Goal: Communication & Community: Answer question/provide support

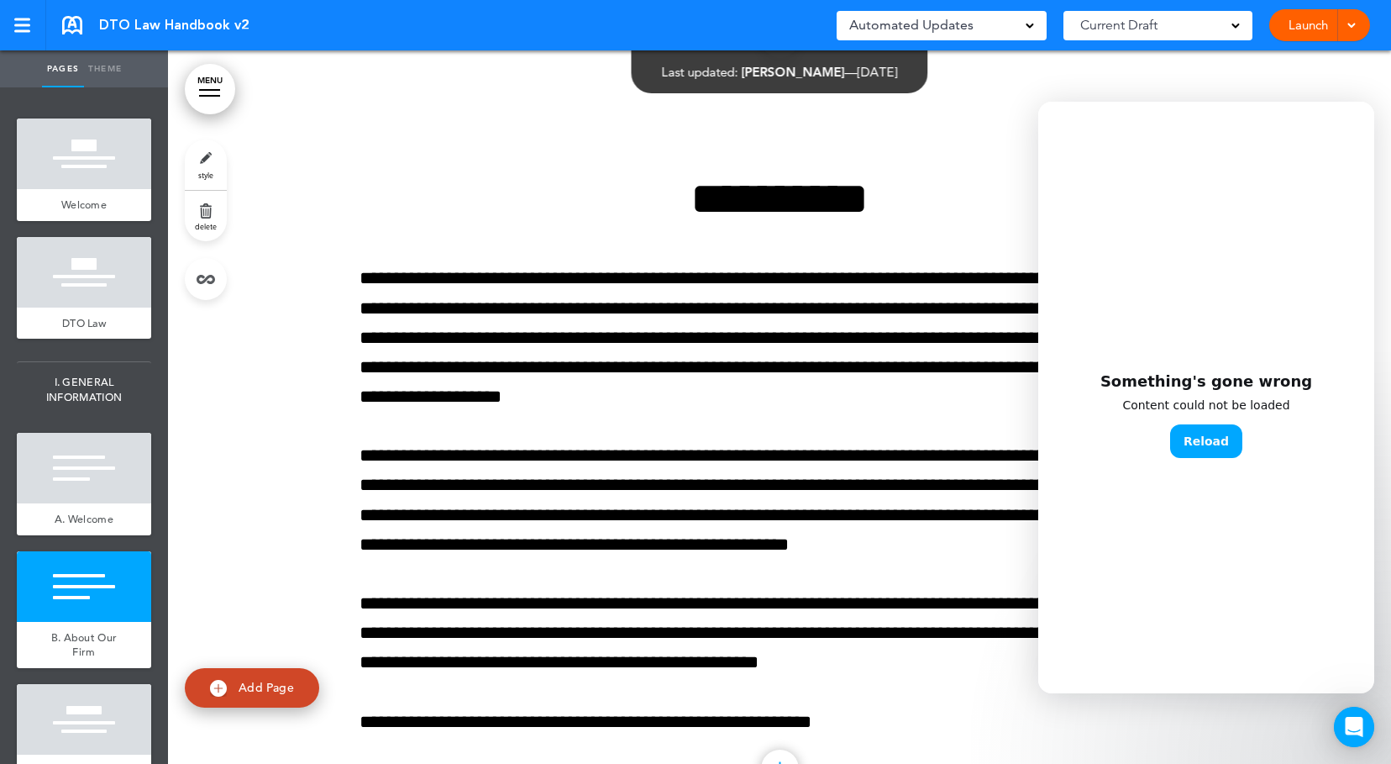
scroll to position [840, 0]
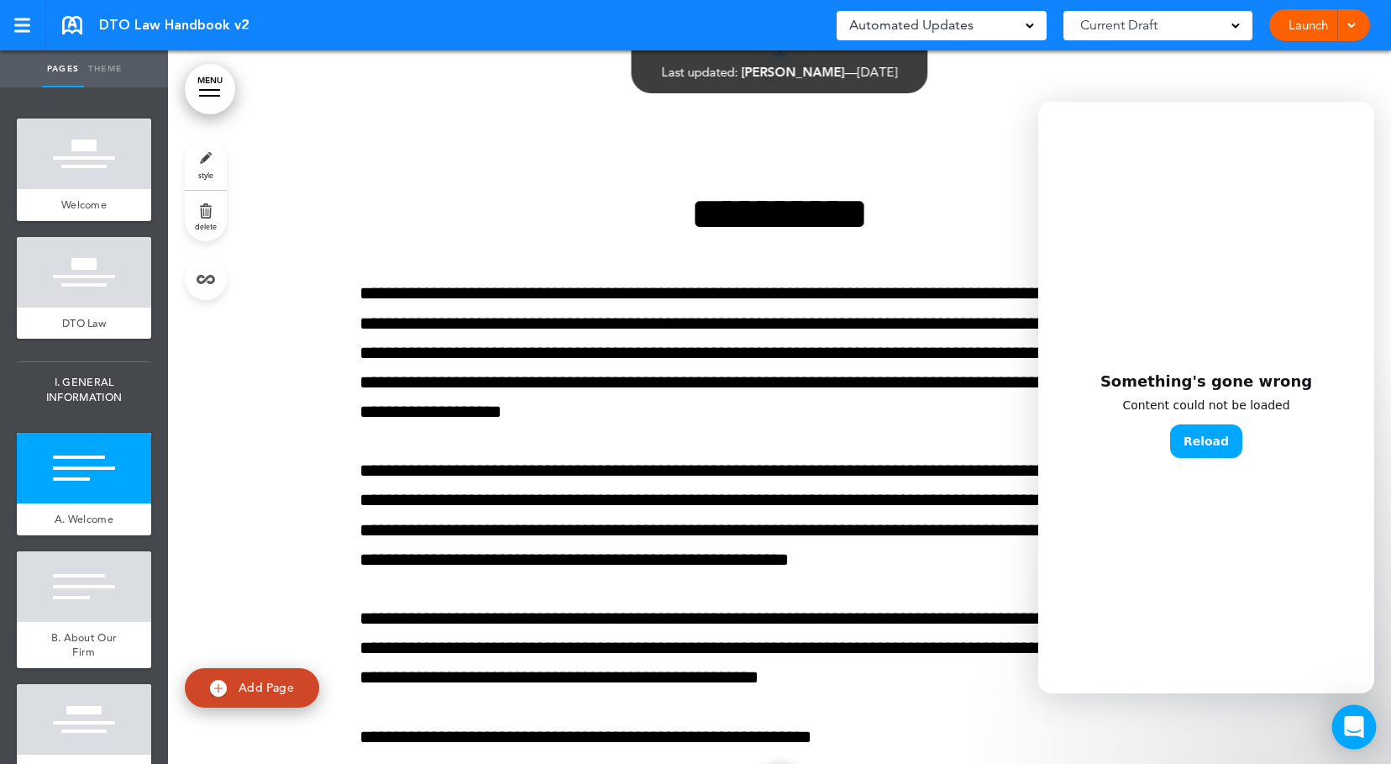
click at [1341, 724] on div "Open Intercom Messenger" at bounding box center [1355, 727] width 45 height 45
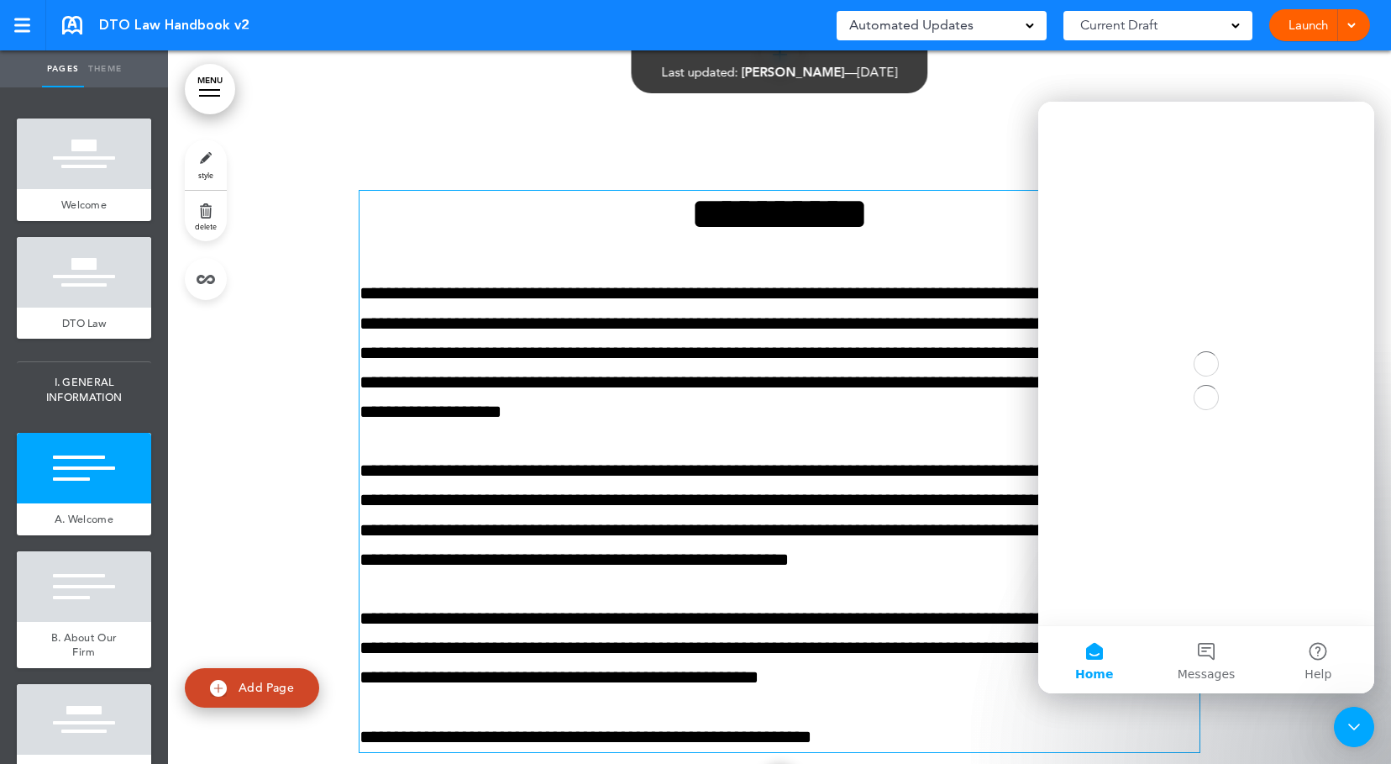
scroll to position [0, 0]
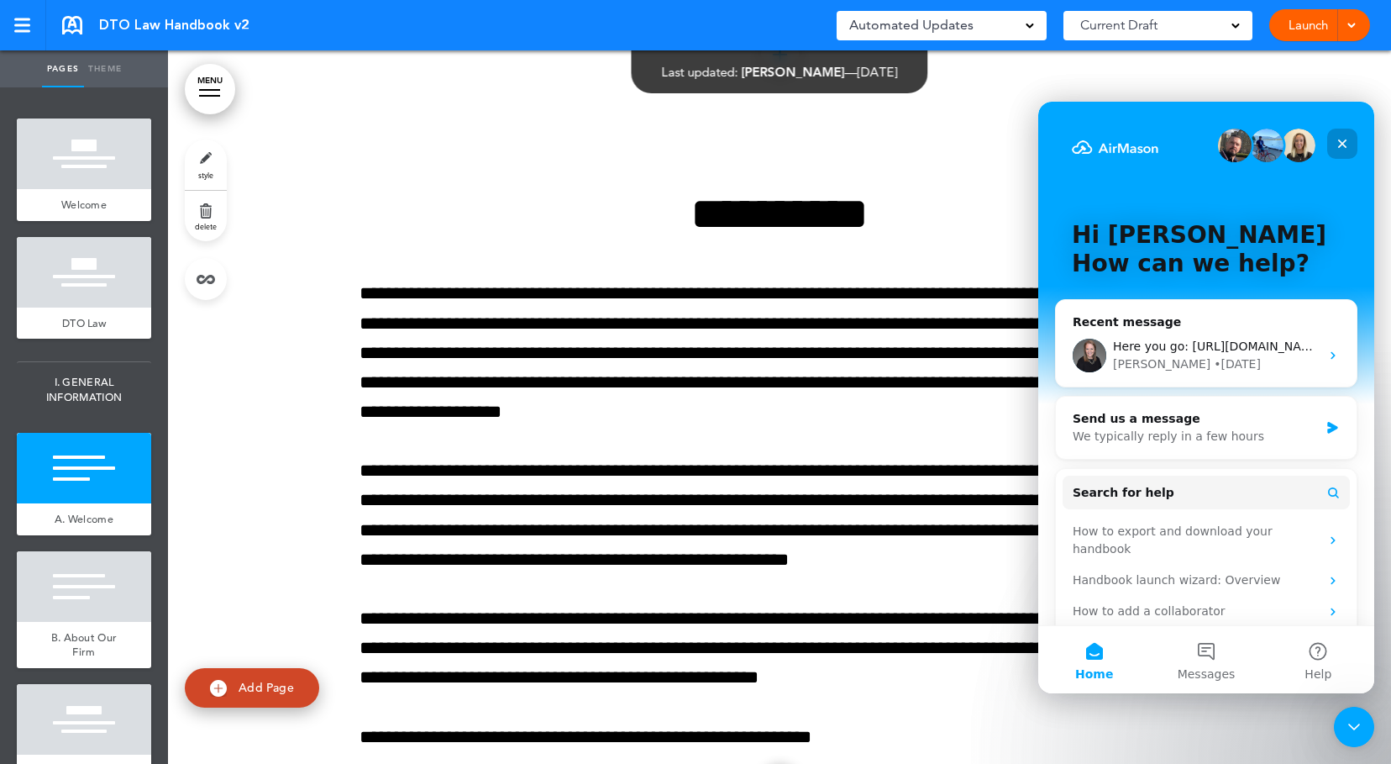
click at [1342, 143] on icon "Close" at bounding box center [1343, 143] width 9 height 9
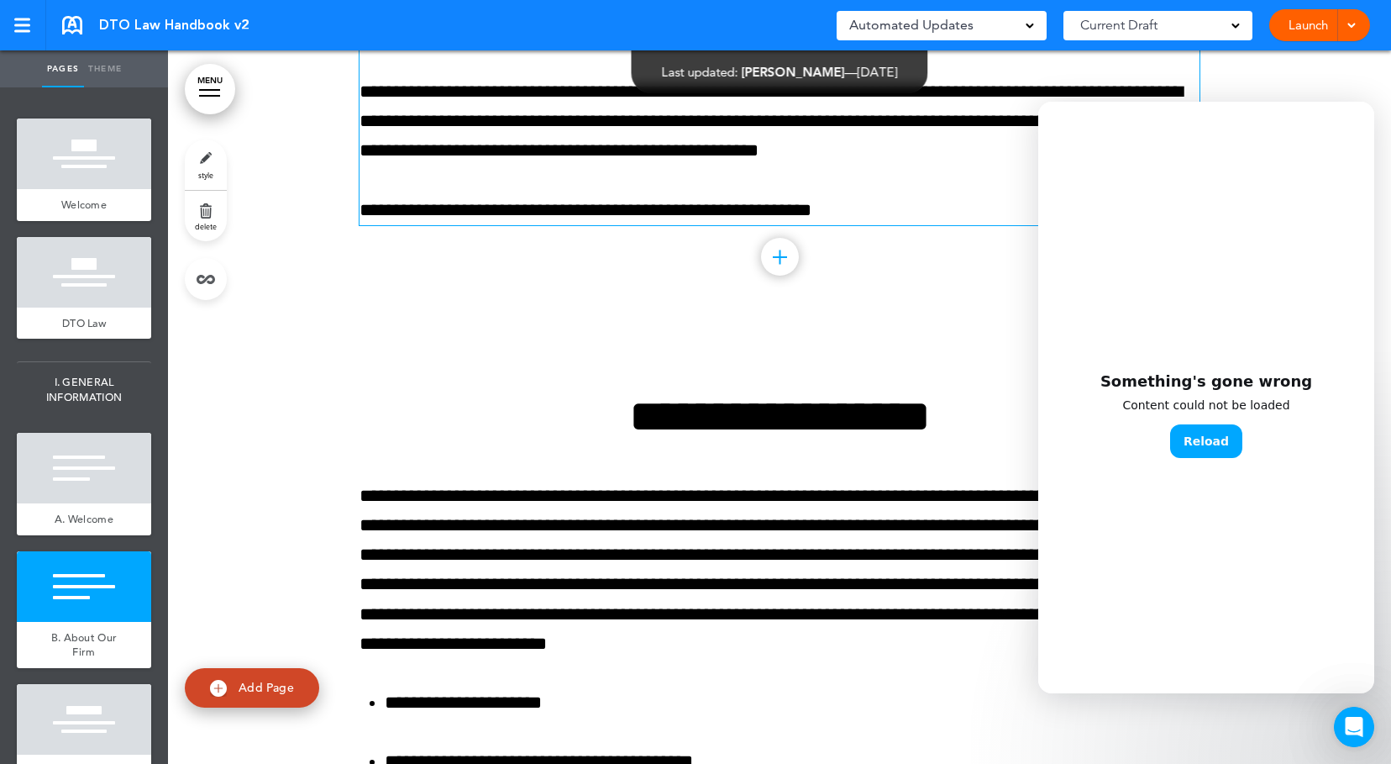
scroll to position [1176, 0]
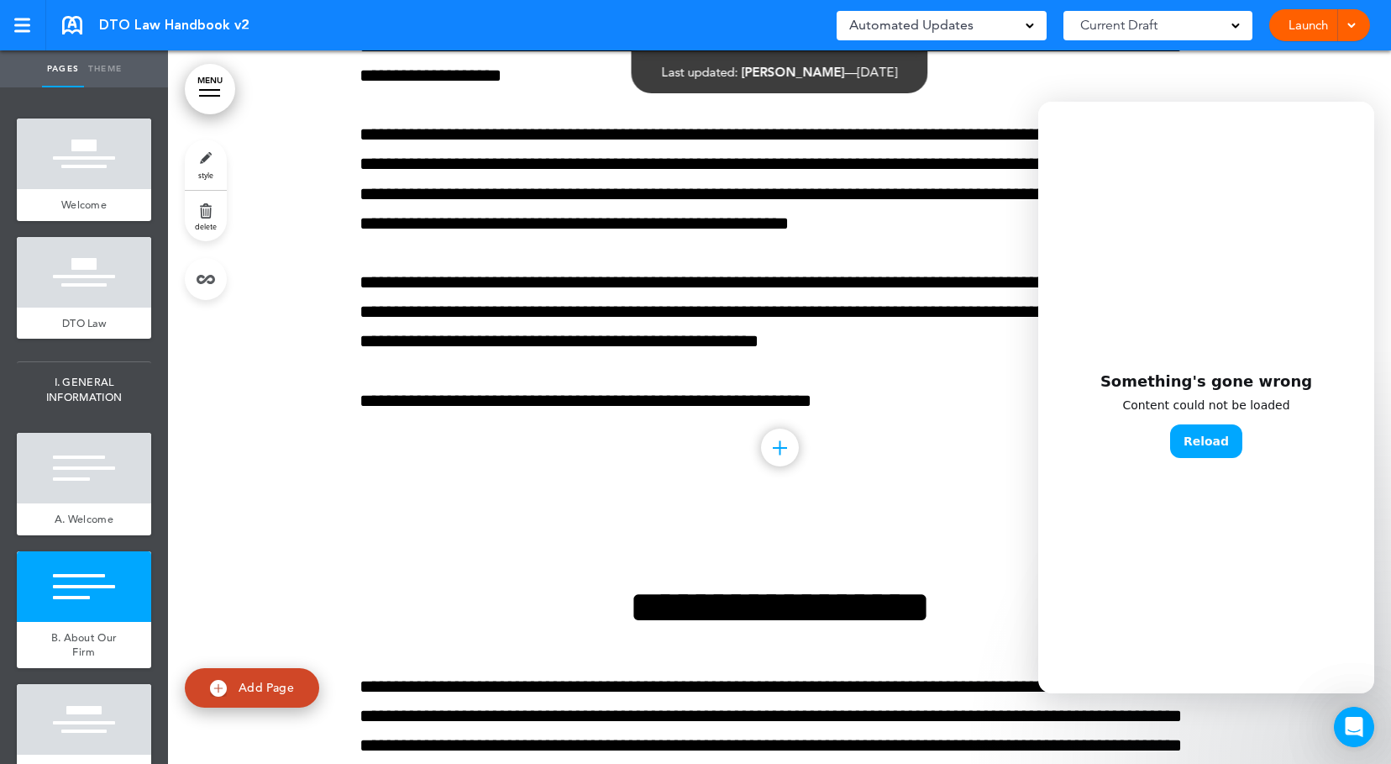
click at [1240, 506] on div "Something's gone wrong Content could not be loaded Reload" at bounding box center [1207, 424] width 336 height 538
click at [1207, 434] on button "Reload" at bounding box center [1206, 441] width 72 height 34
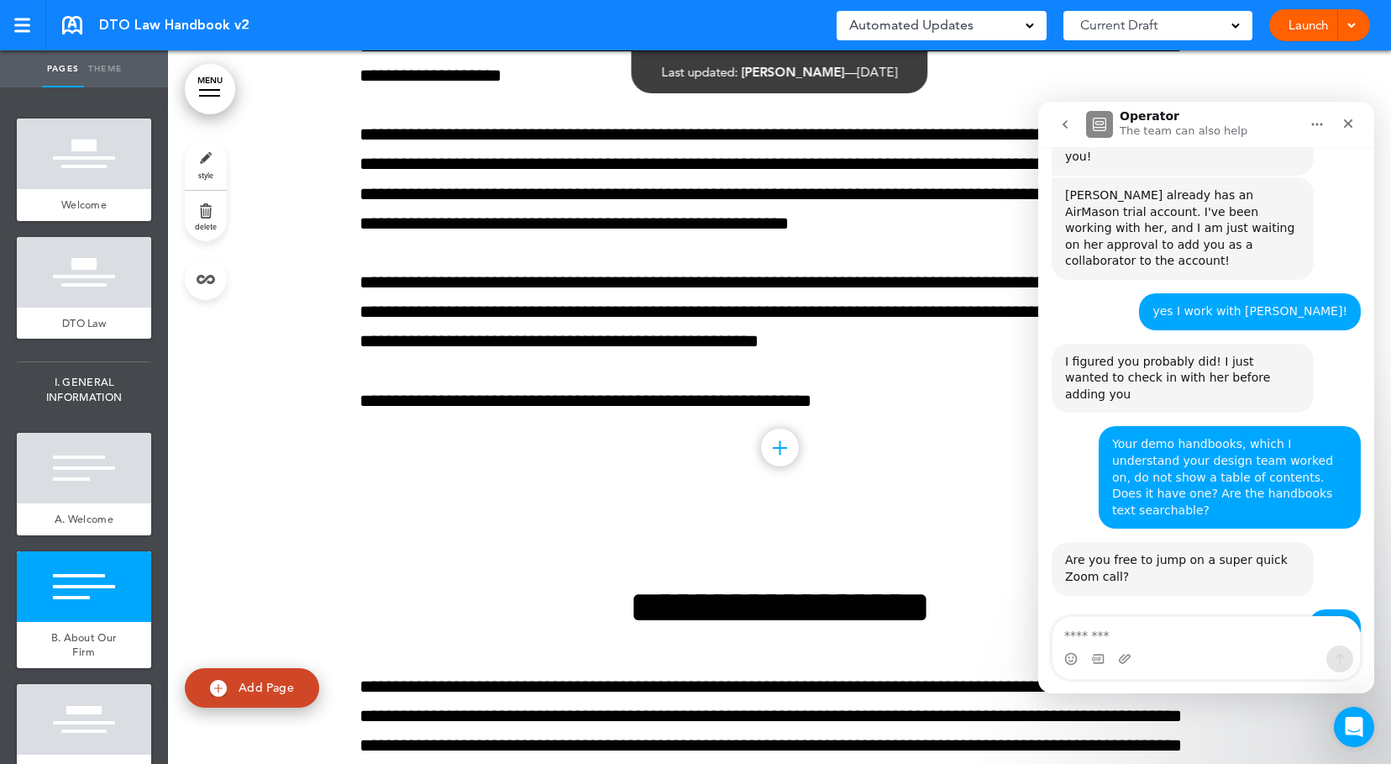
scroll to position [891, 0]
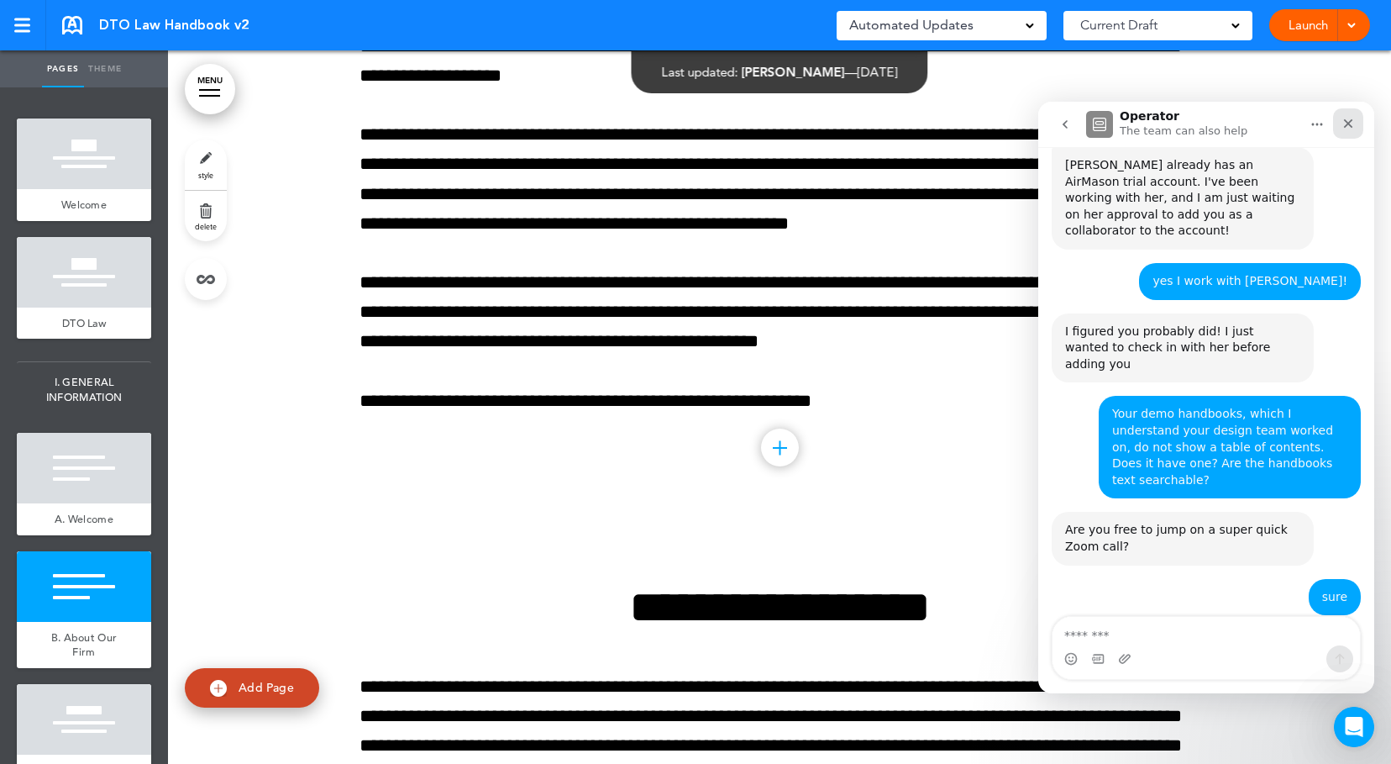
click at [1350, 116] on div "Close" at bounding box center [1348, 123] width 30 height 30
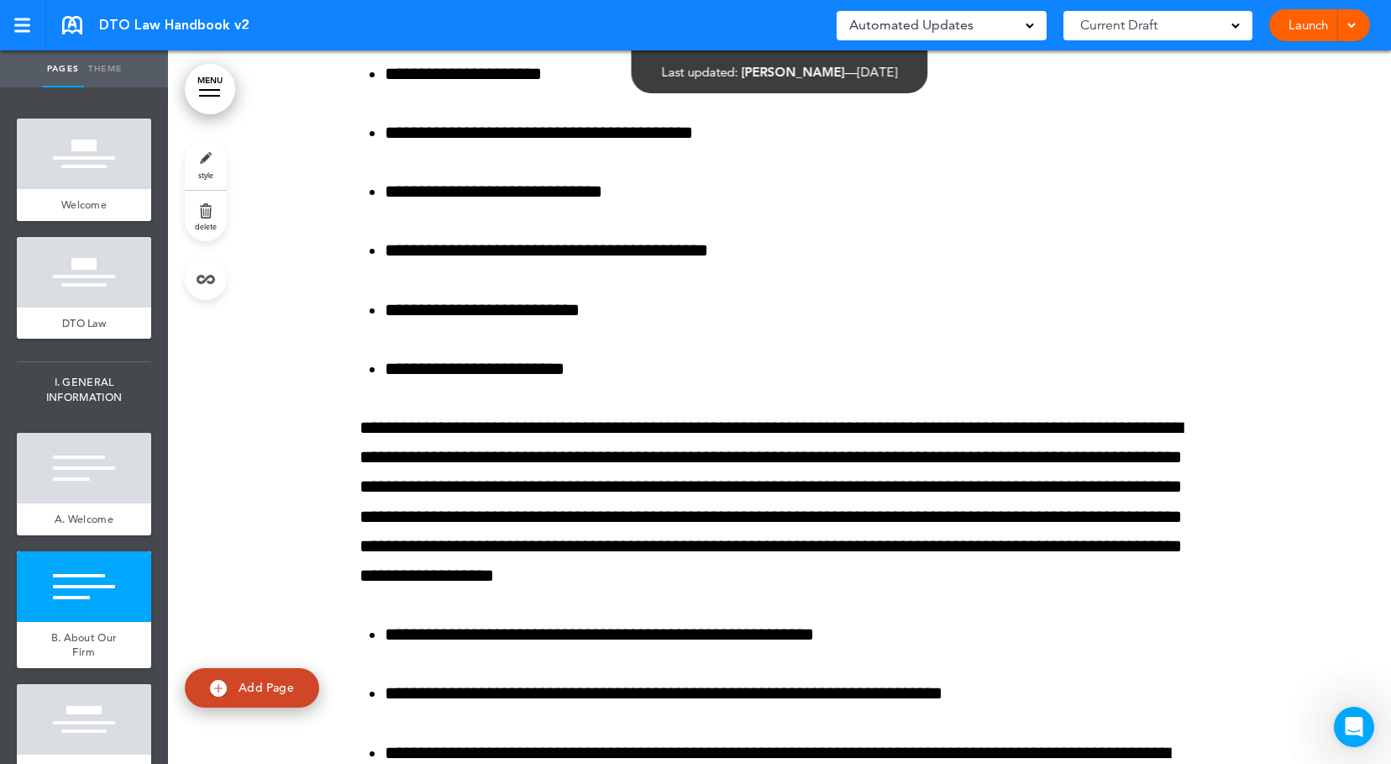
scroll to position [1765, 0]
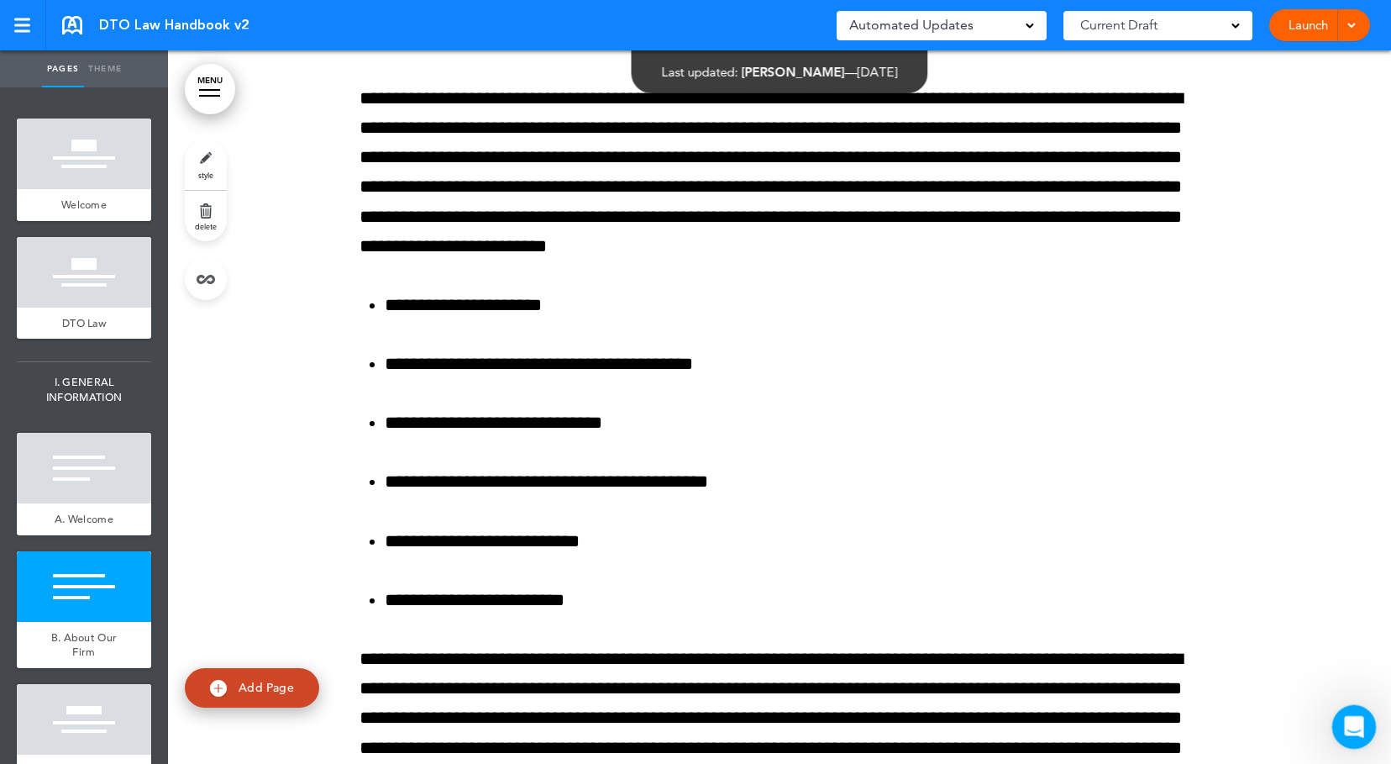
click at [1365, 715] on div "Open Intercom Messenger" at bounding box center [1351, 724] width 55 height 55
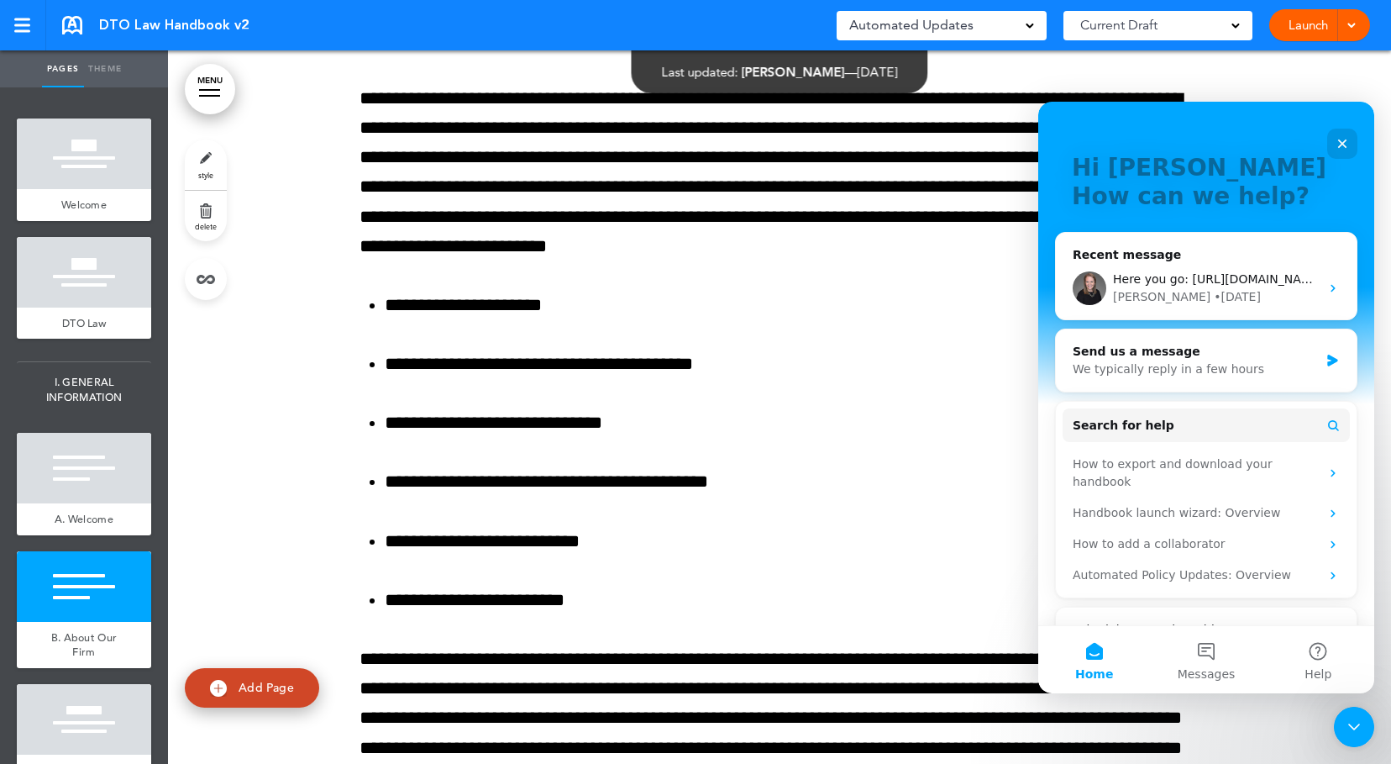
scroll to position [124, 0]
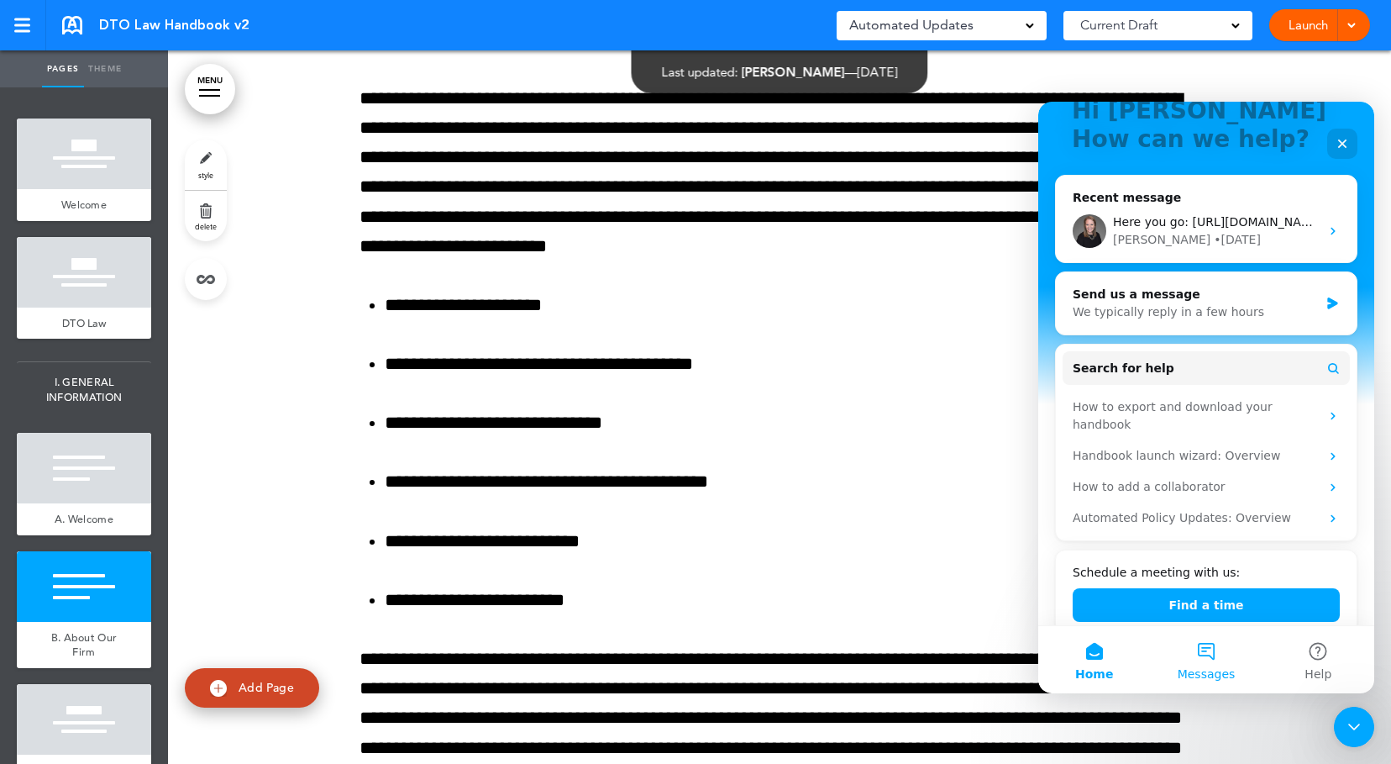
click at [1217, 670] on span "Messages" at bounding box center [1207, 674] width 58 height 12
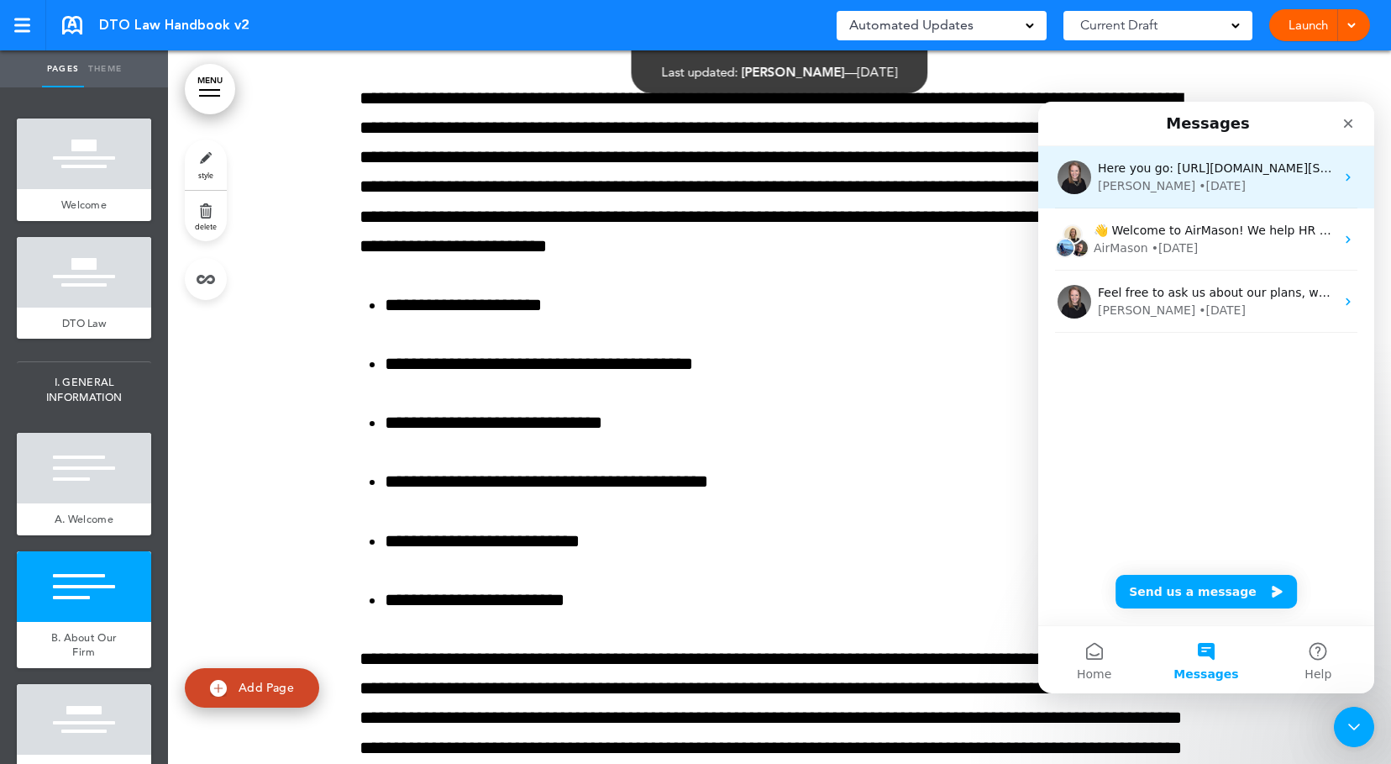
click at [1234, 181] on div "[PERSON_NAME] • [DATE]" at bounding box center [1216, 186] width 237 height 18
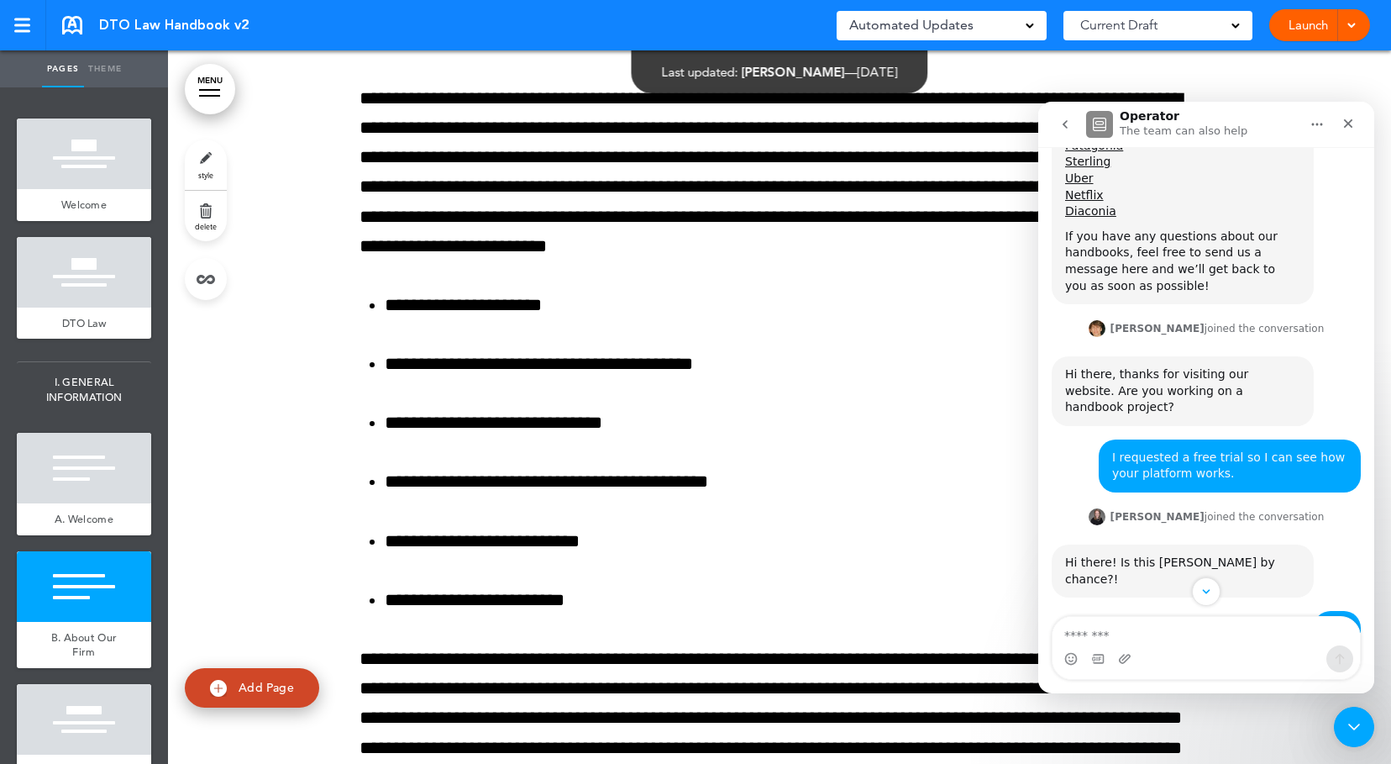
scroll to position [0, 0]
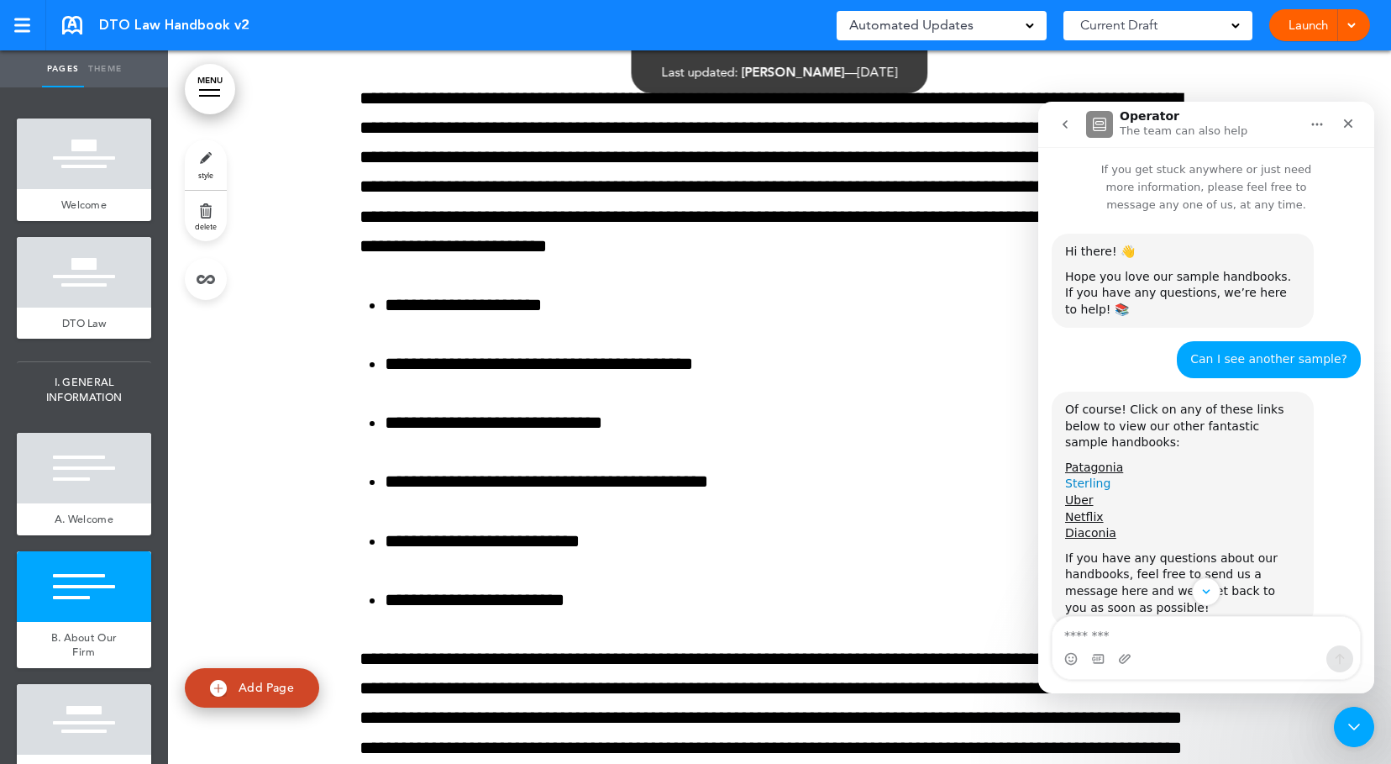
click at [1081, 476] on link "Sterling" at bounding box center [1087, 482] width 45 height 13
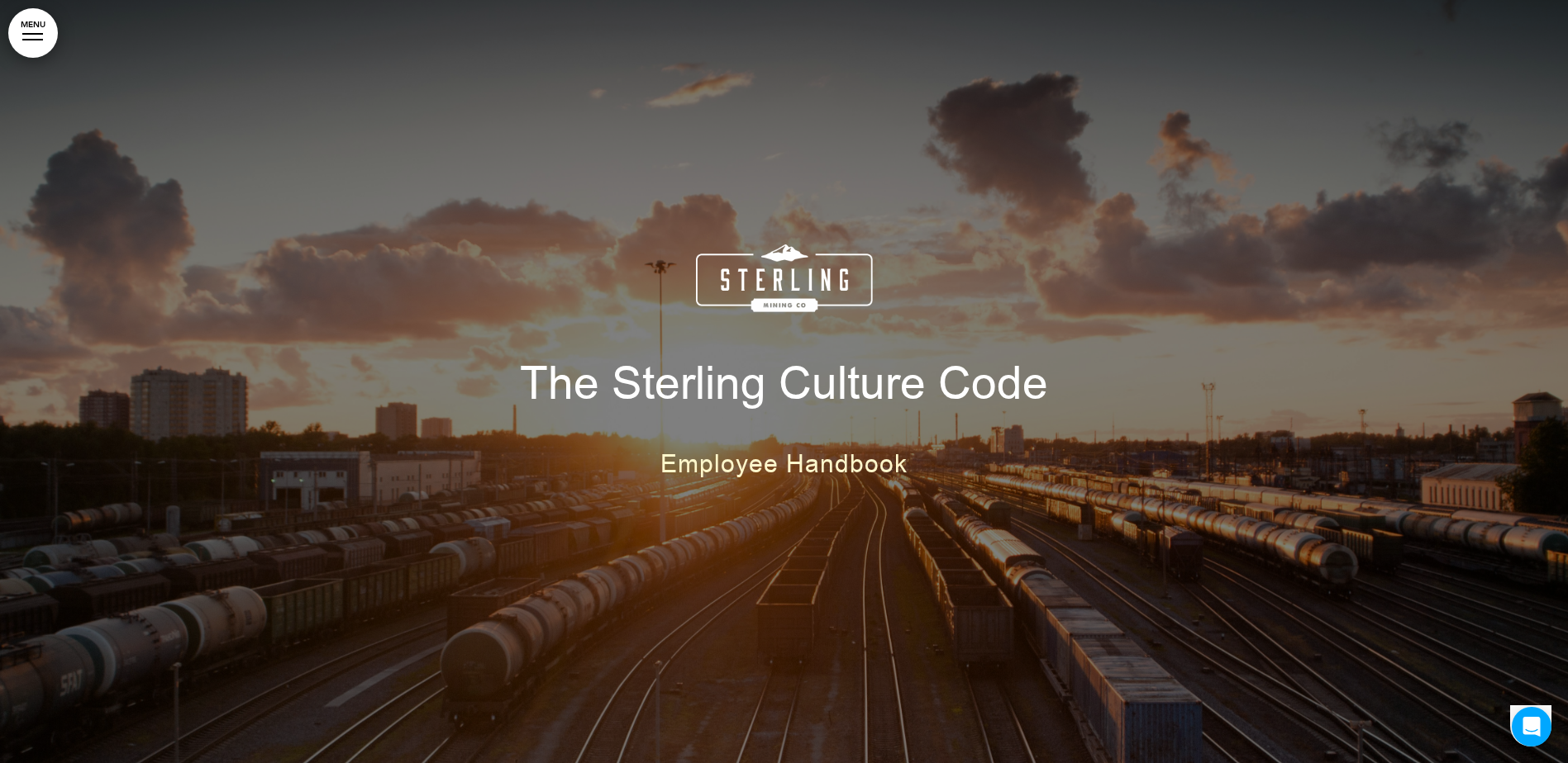
click at [1123, 358] on div "The Sterling Culture Code Employee Handbook" at bounding box center [784, 382] width 826 height 397
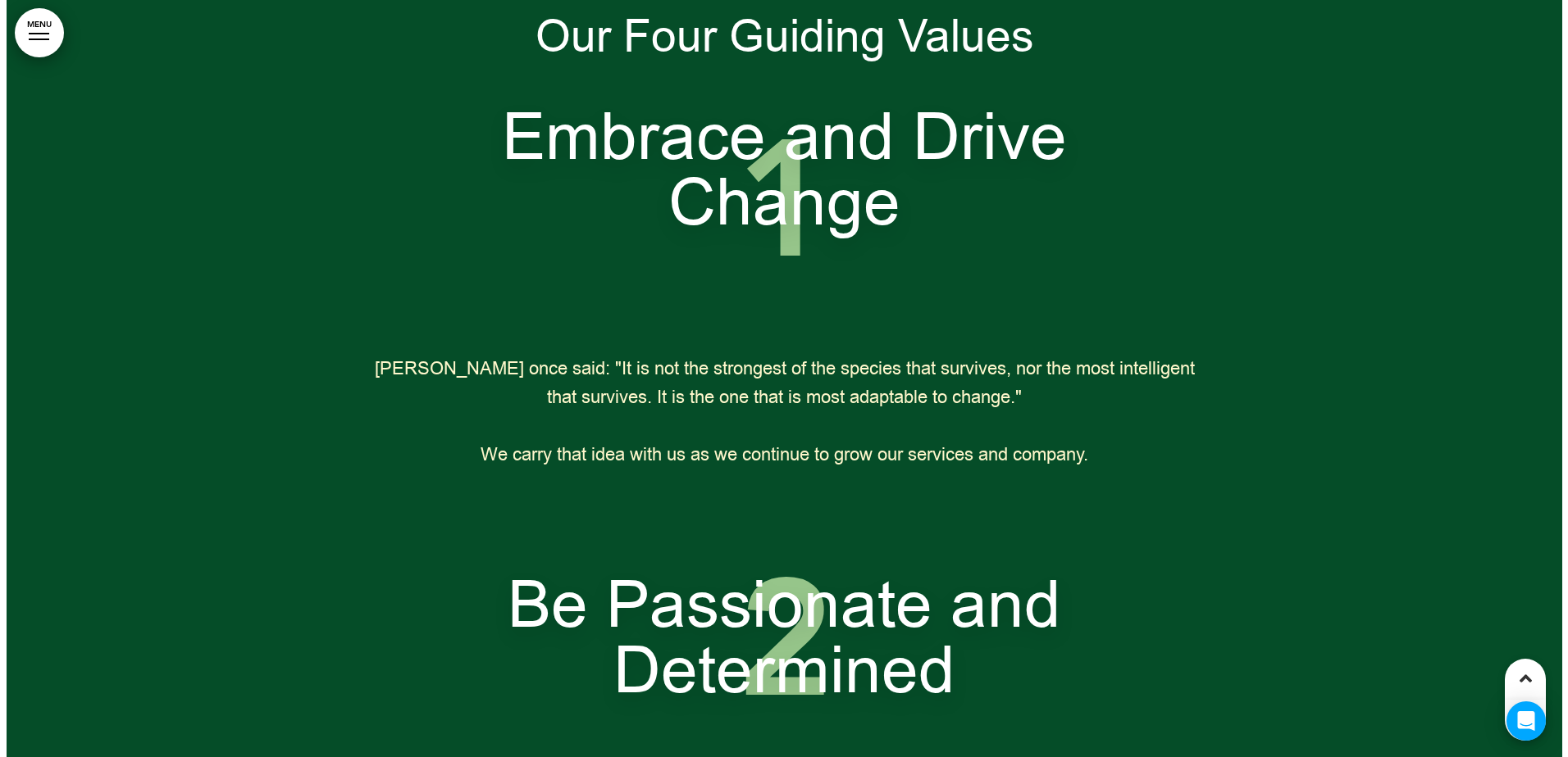
scroll to position [2377, 0]
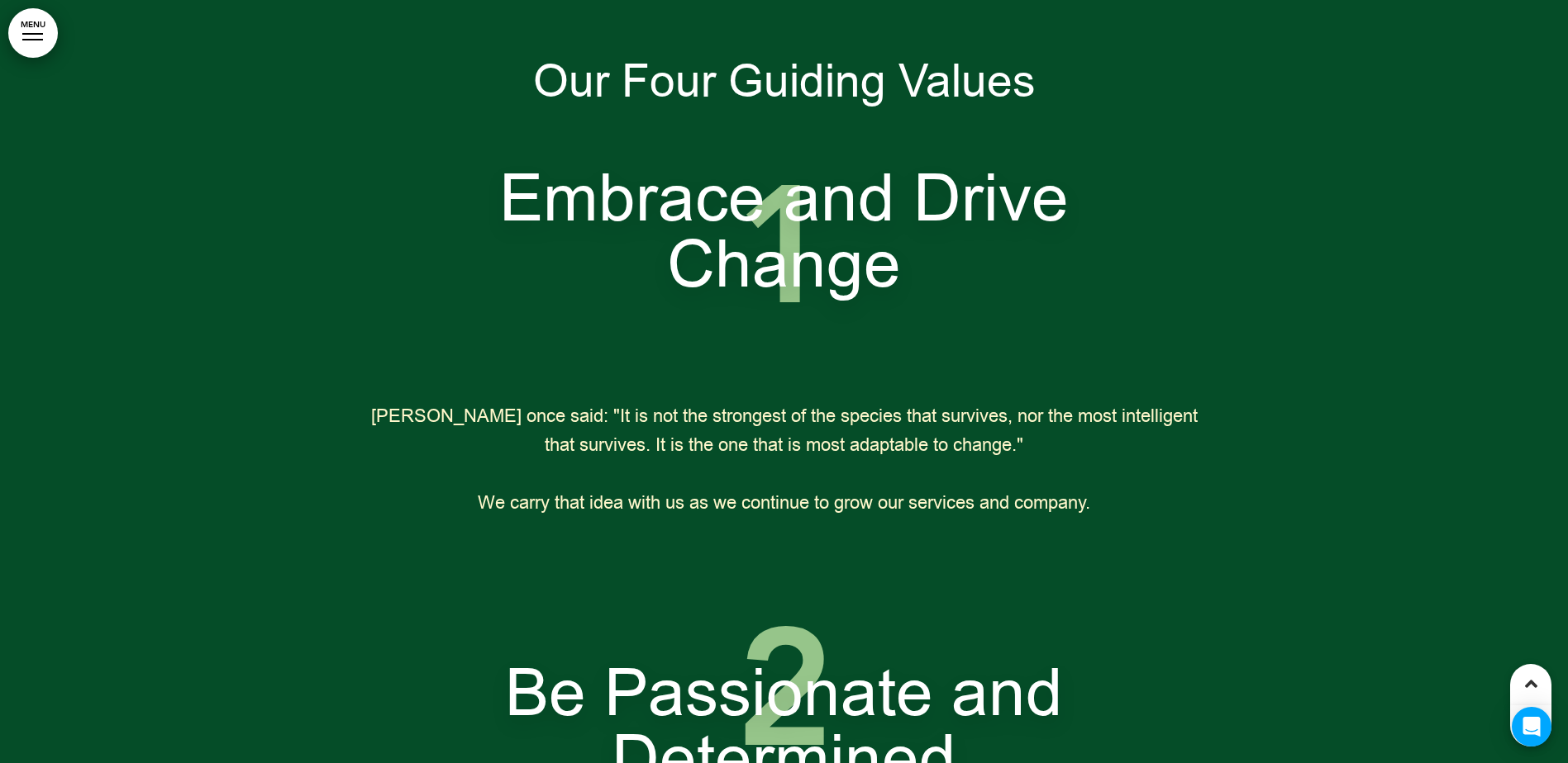
click at [23, 30] on link "MENU" at bounding box center [32, 32] width 49 height 49
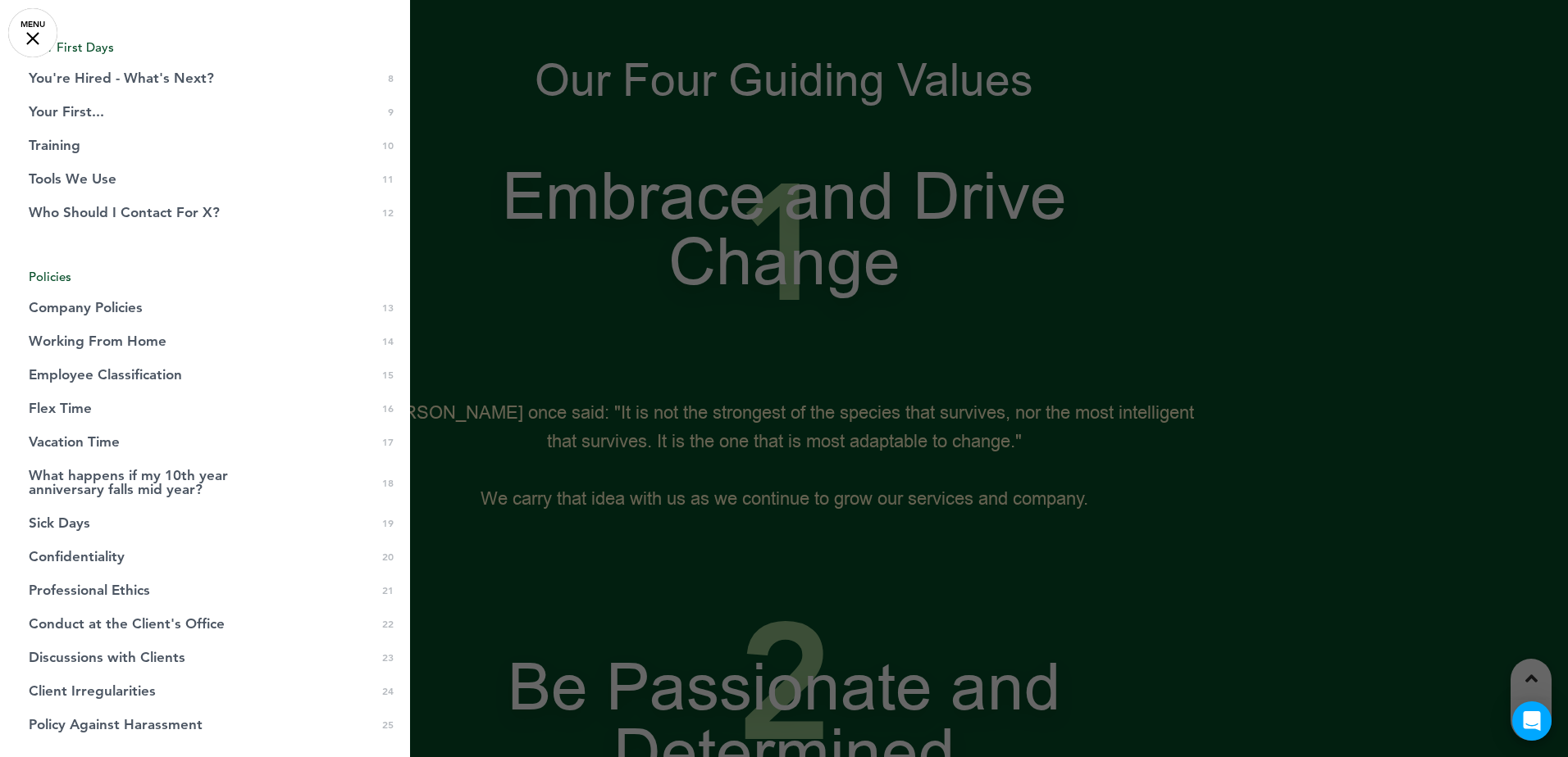
scroll to position [0, 0]
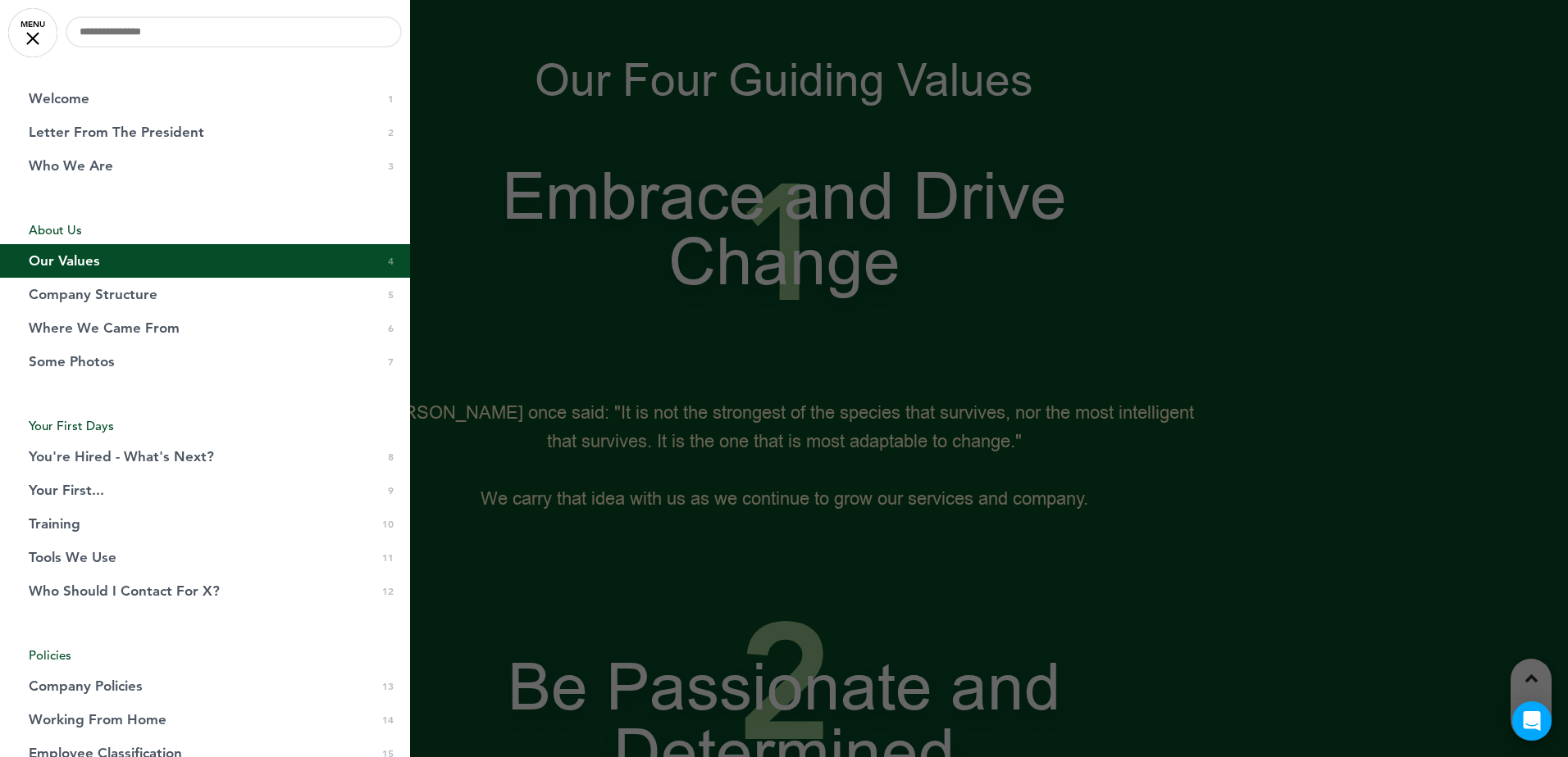
click at [628, 307] on div at bounding box center [784, 378] width 1568 height 757
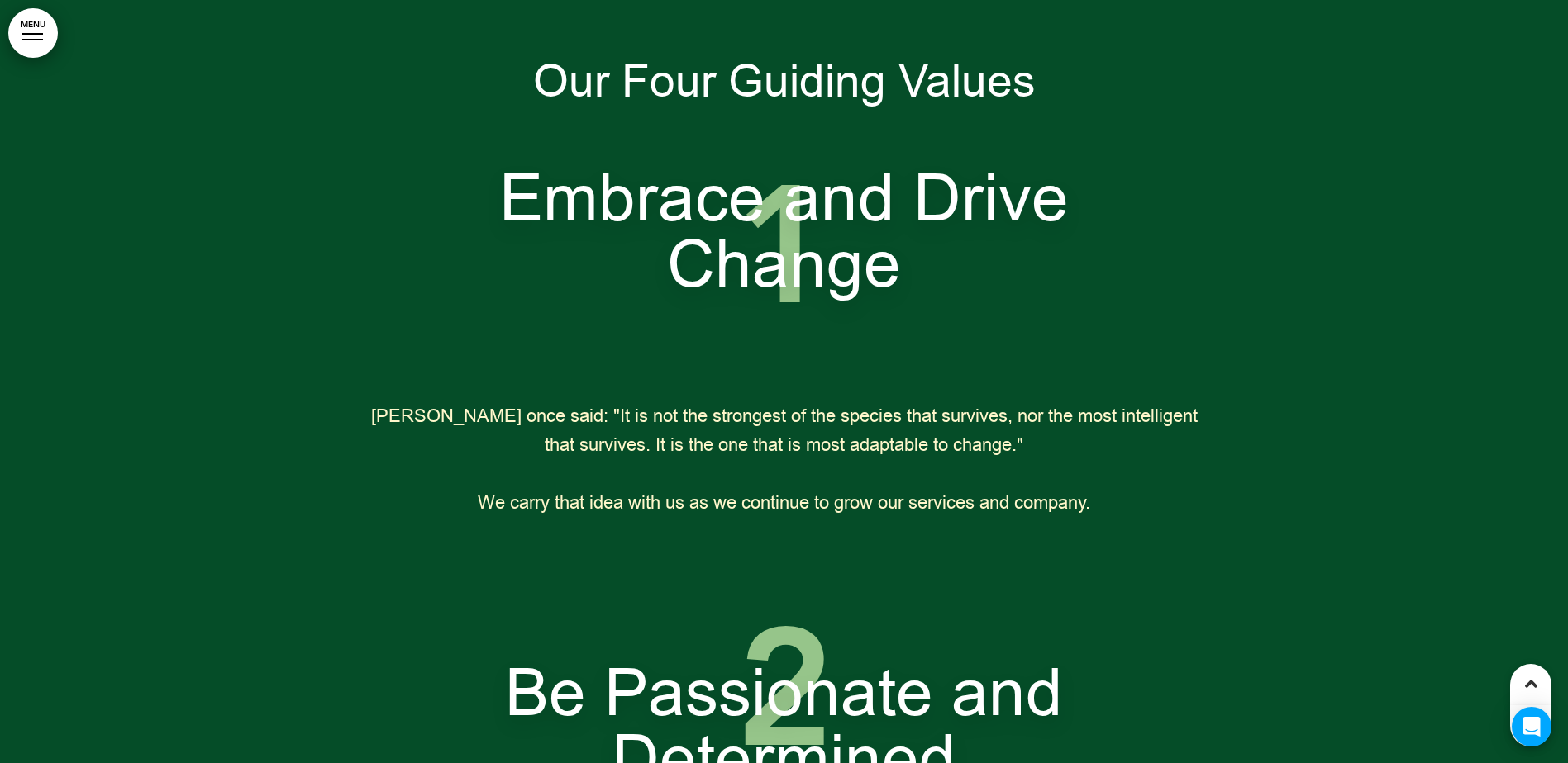
click at [42, 38] on div at bounding box center [32, 39] width 21 height 2
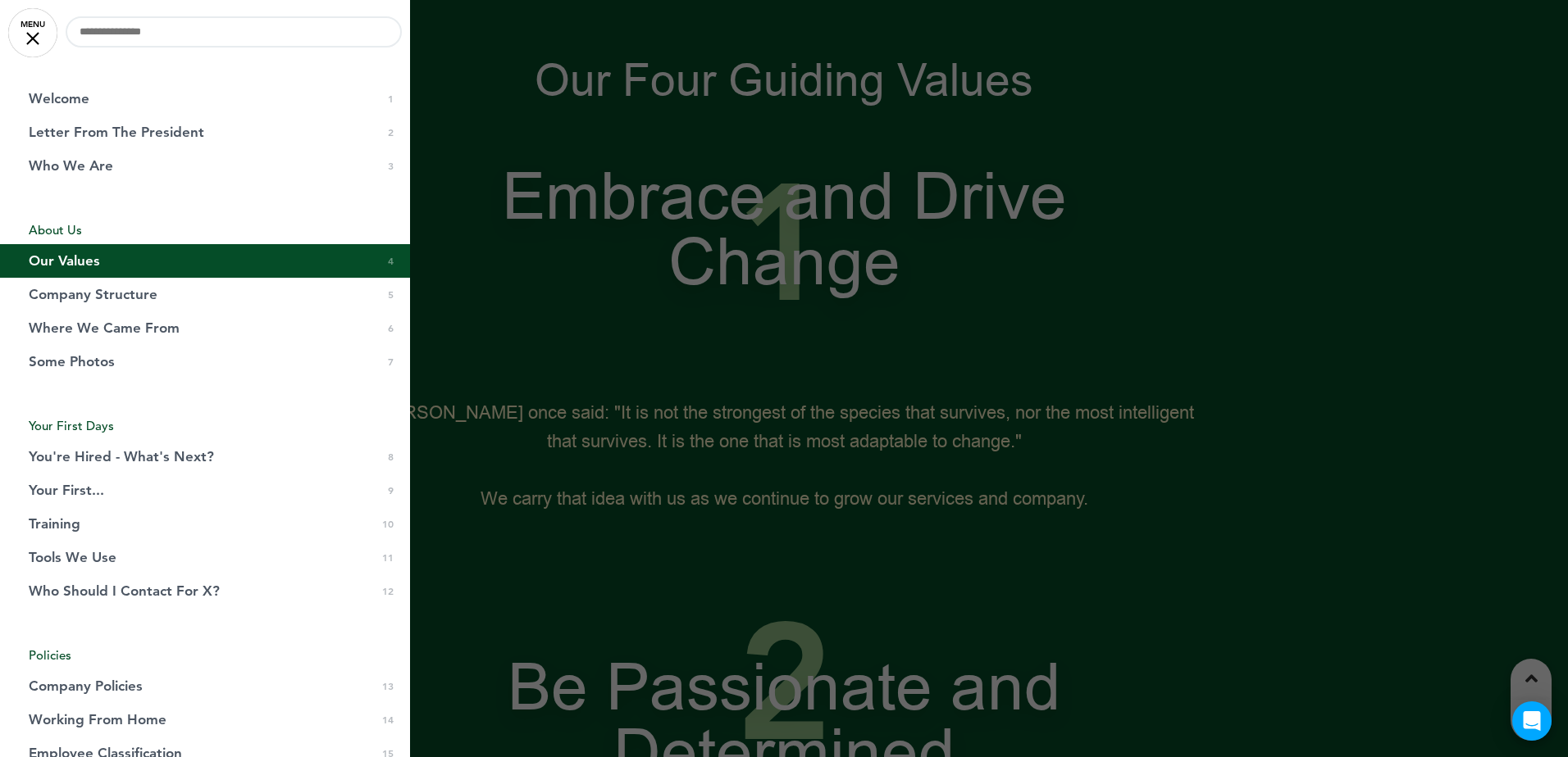
click at [20, 28] on link "MENU" at bounding box center [32, 32] width 49 height 49
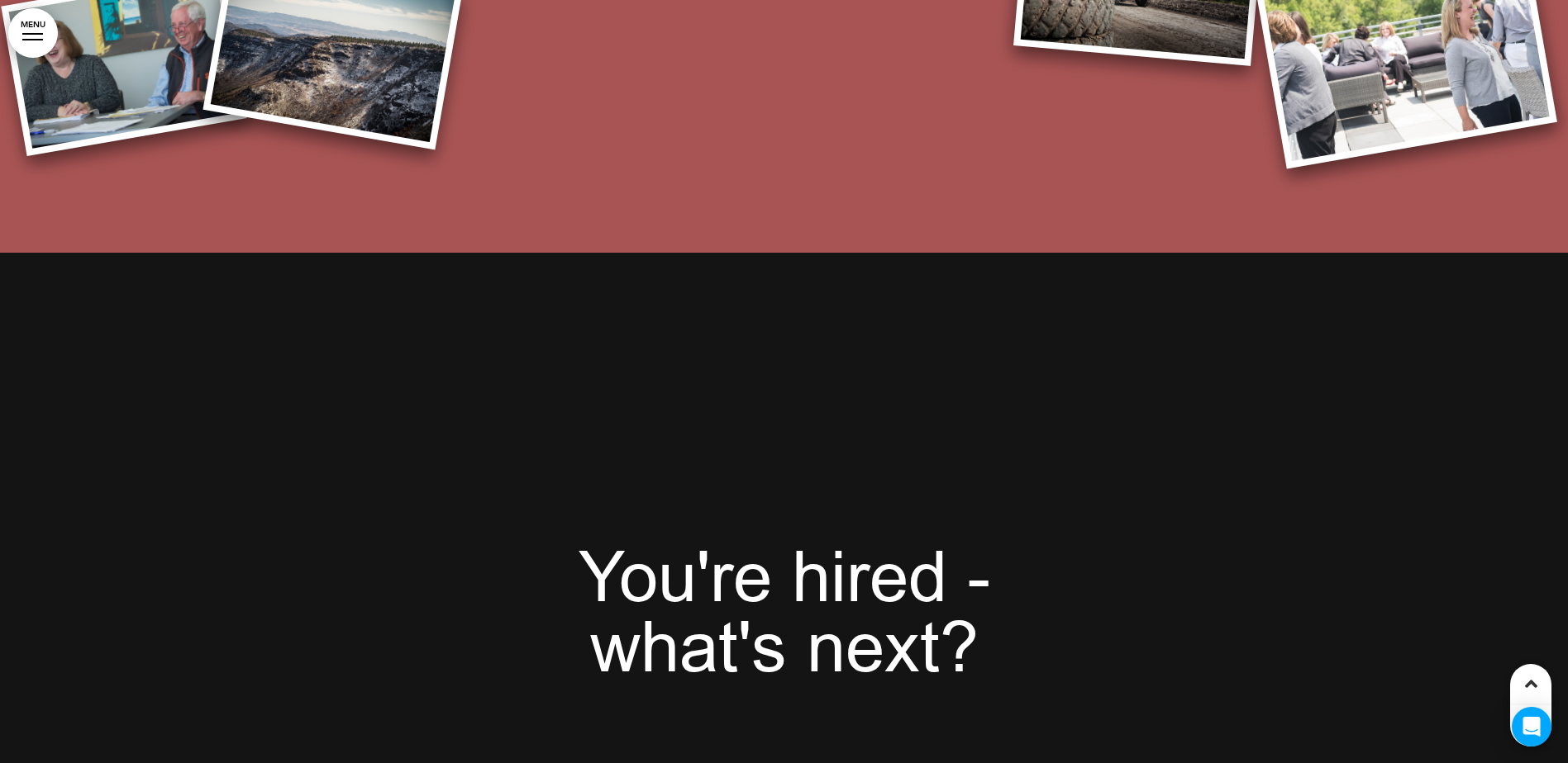
scroll to position [7022, 0]
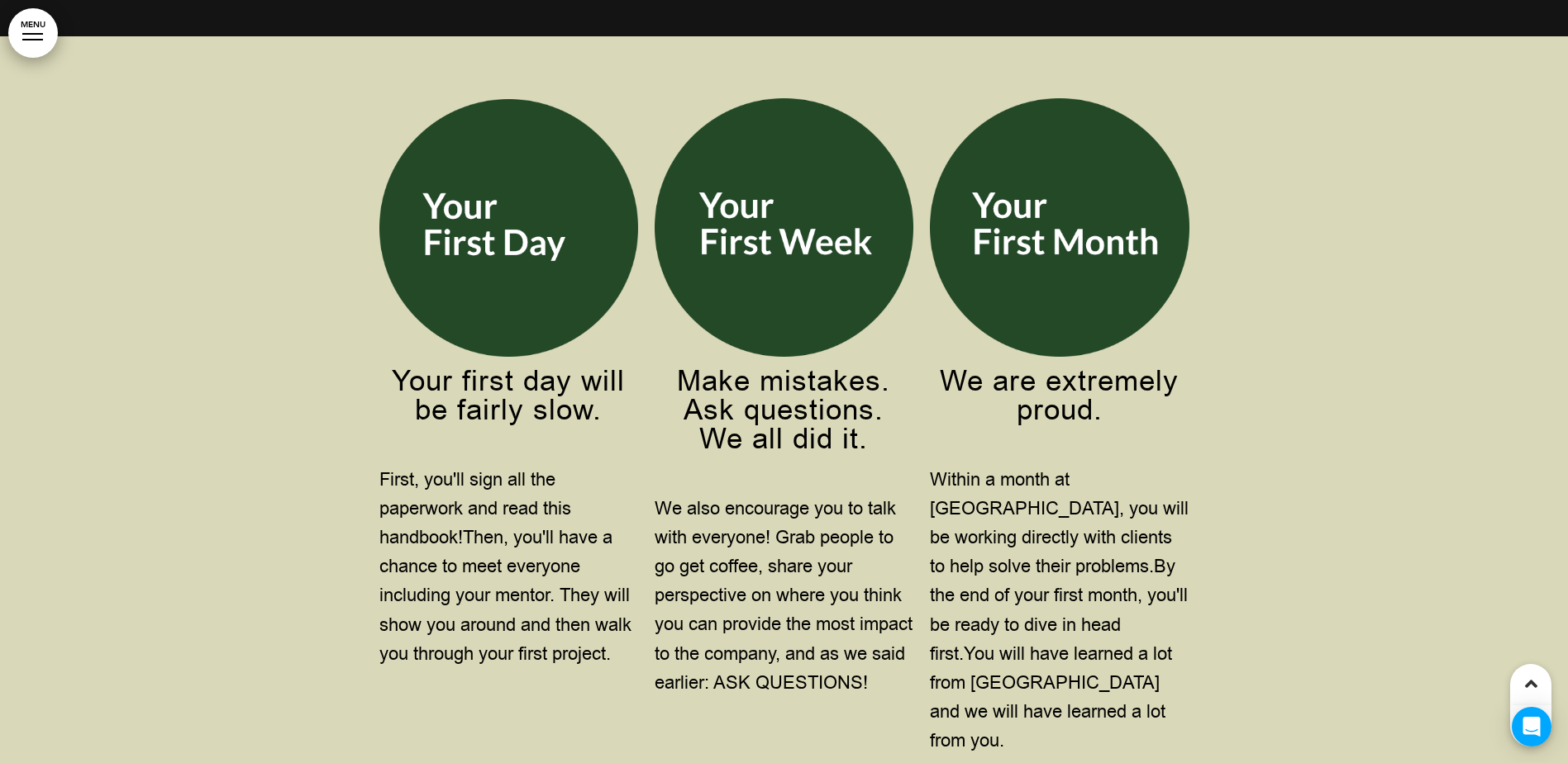
scroll to position [8427, 0]
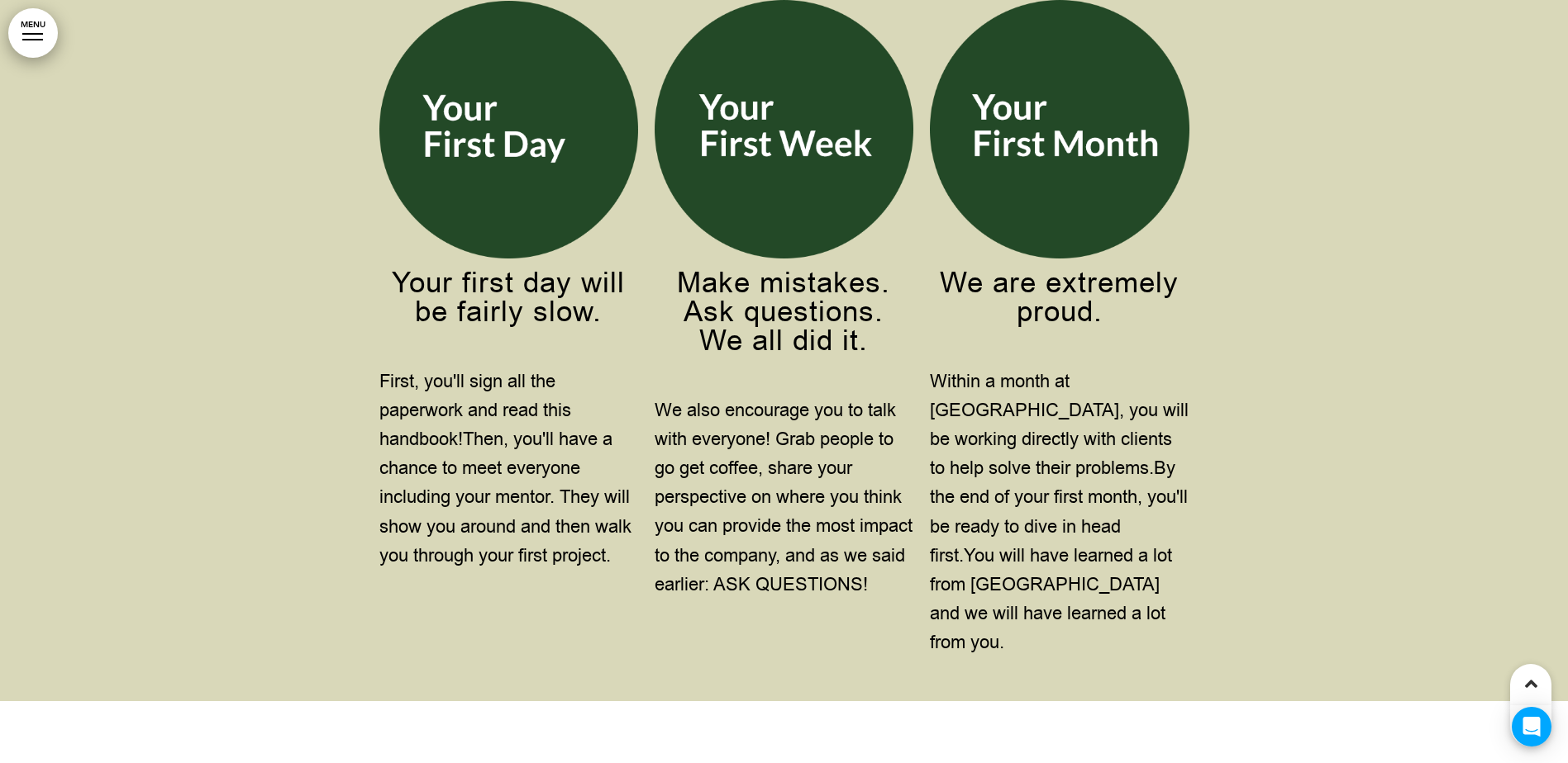
click at [106, 427] on div at bounding box center [784, 328] width 1568 height 782
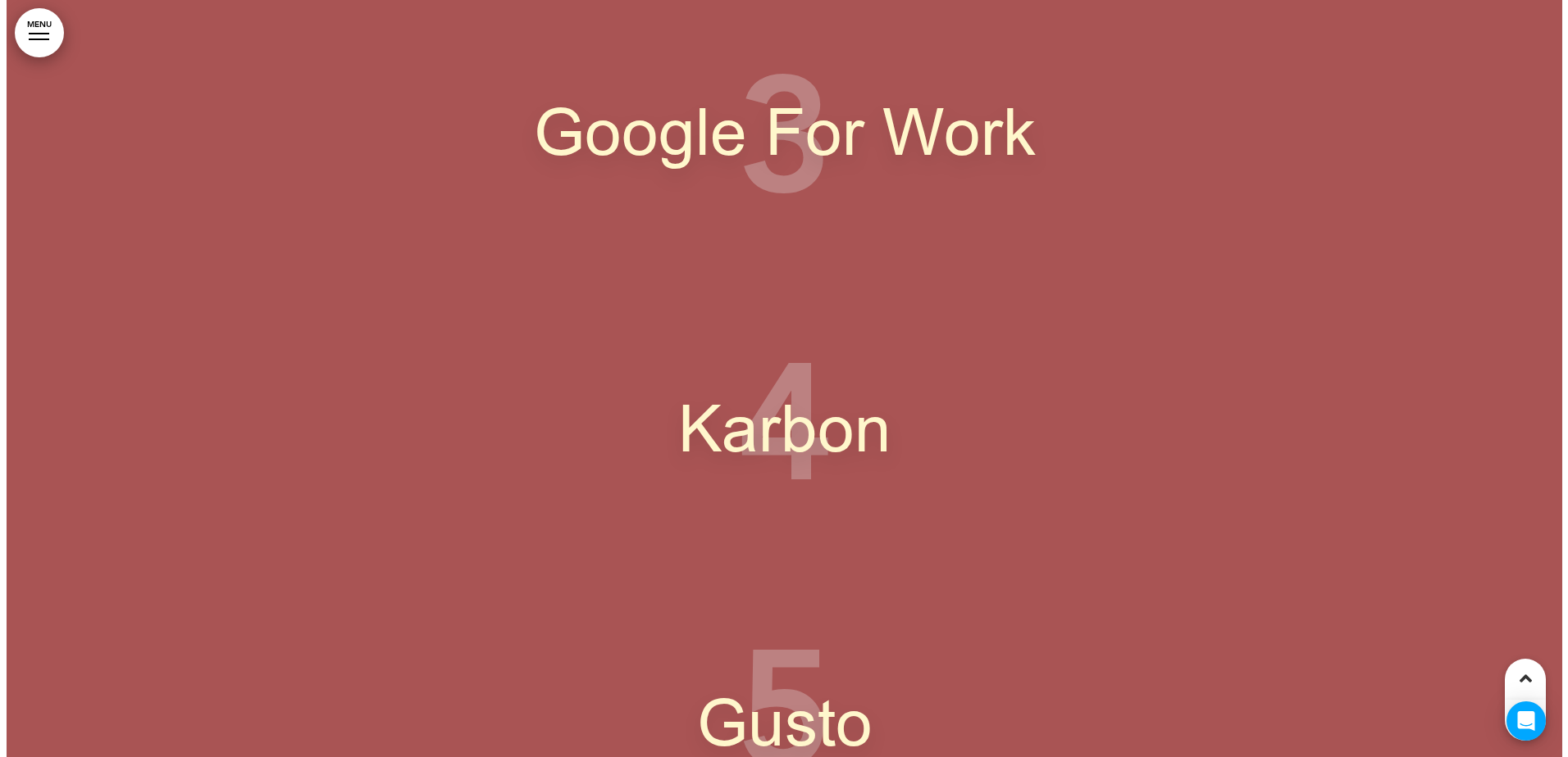
scroll to position [10574, 0]
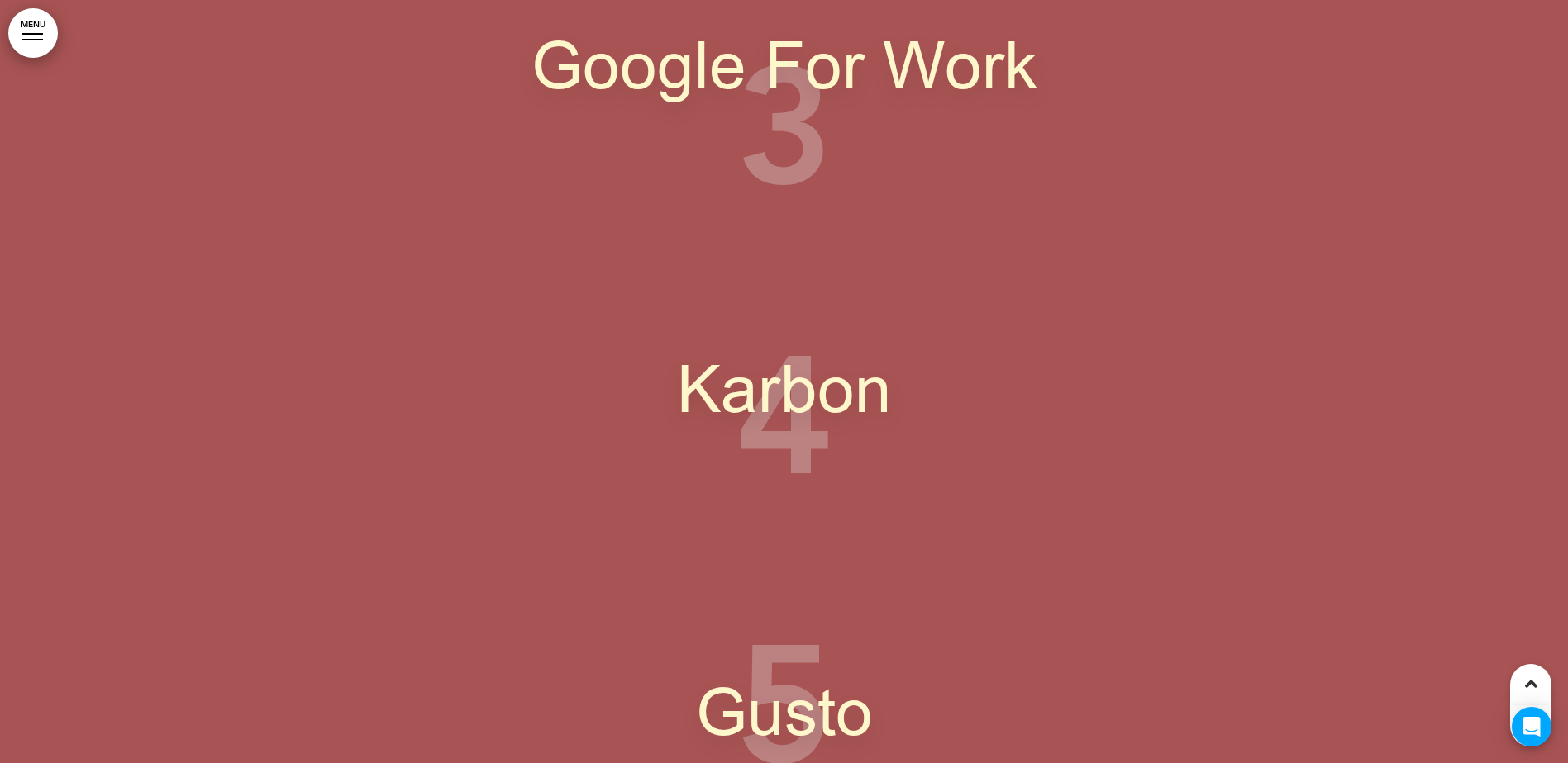
click at [28, 30] on link "MENU" at bounding box center [32, 32] width 49 height 49
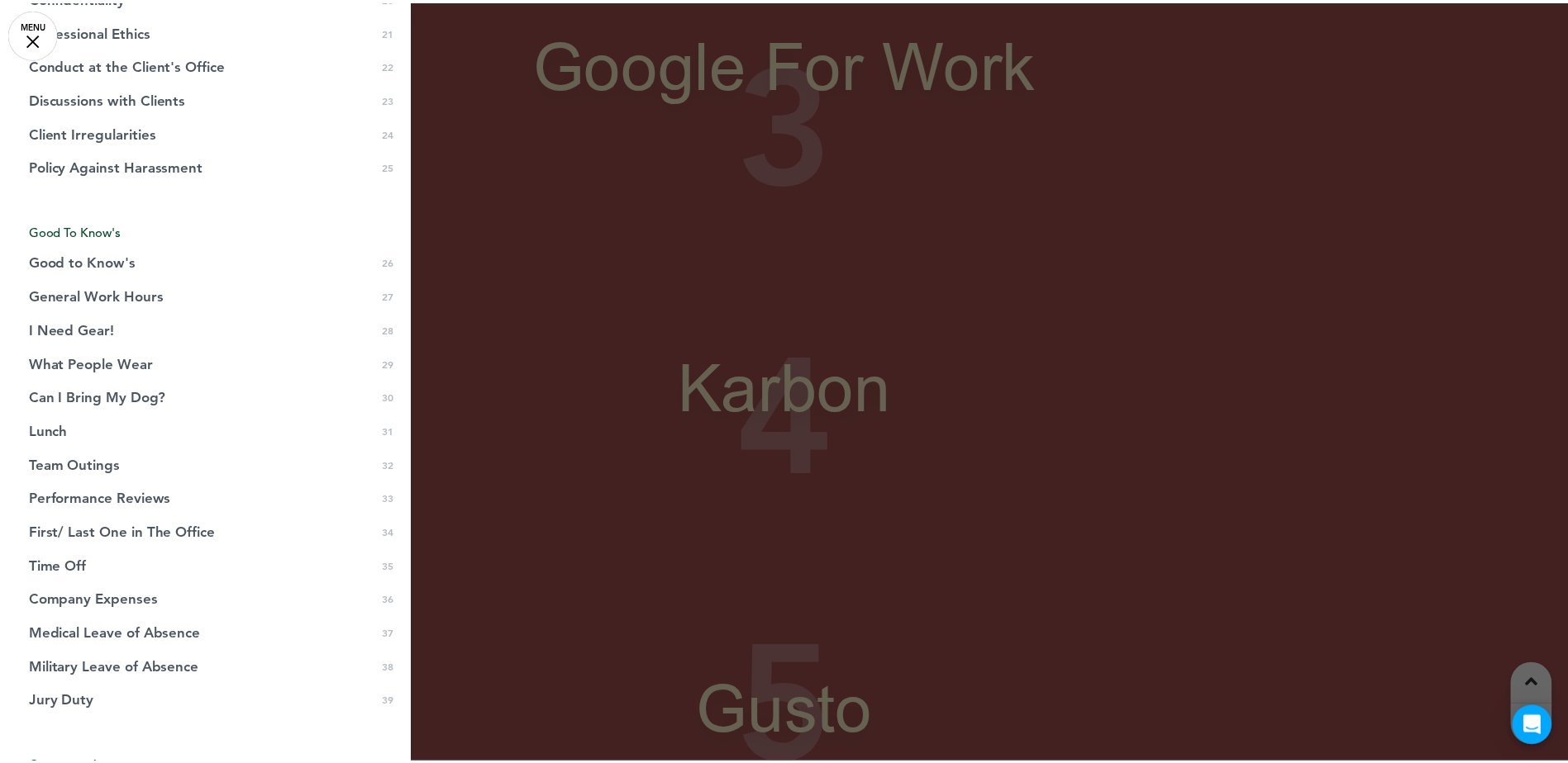
scroll to position [984, 0]
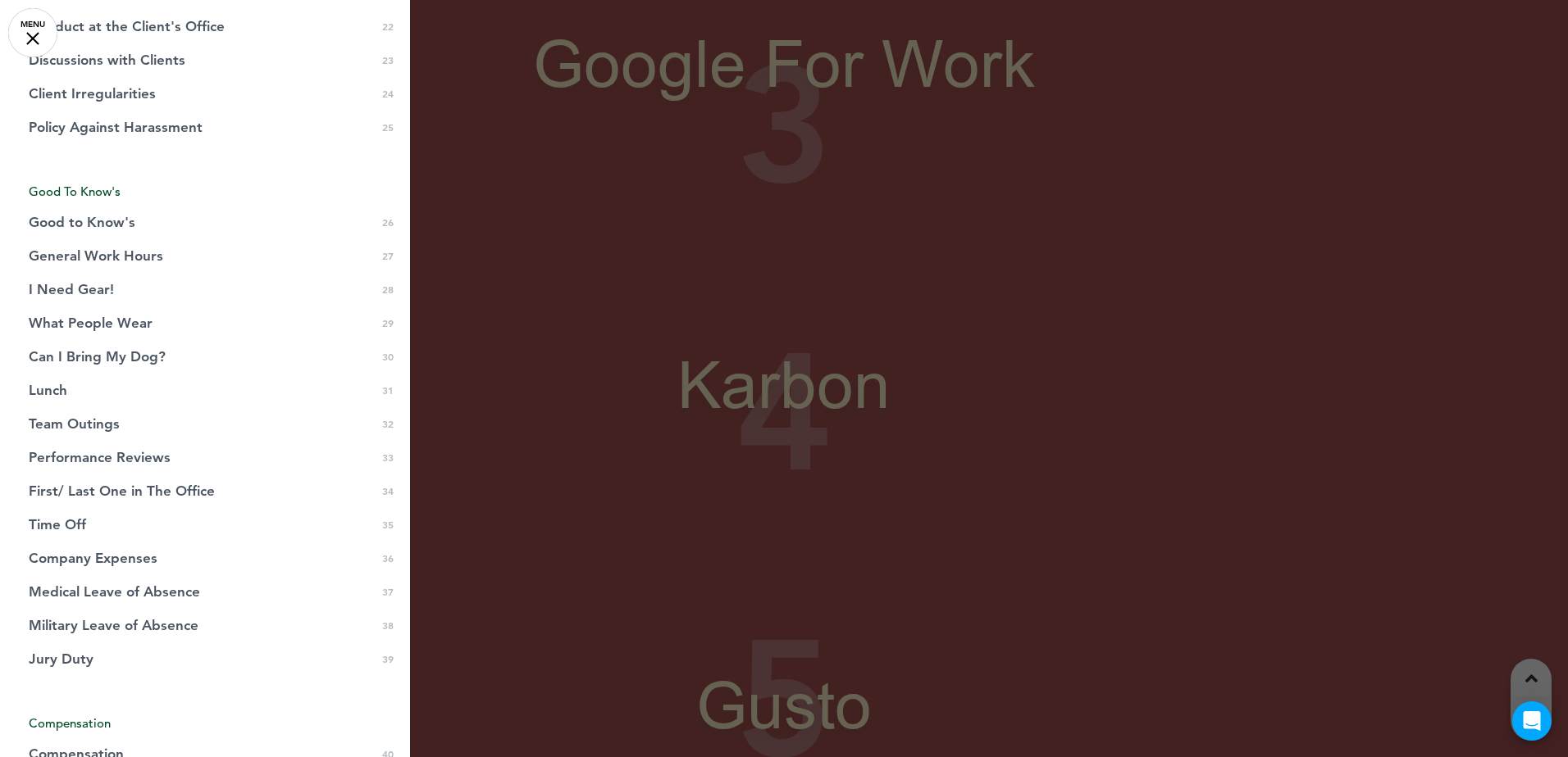
click at [507, 259] on div at bounding box center [784, 378] width 1568 height 757
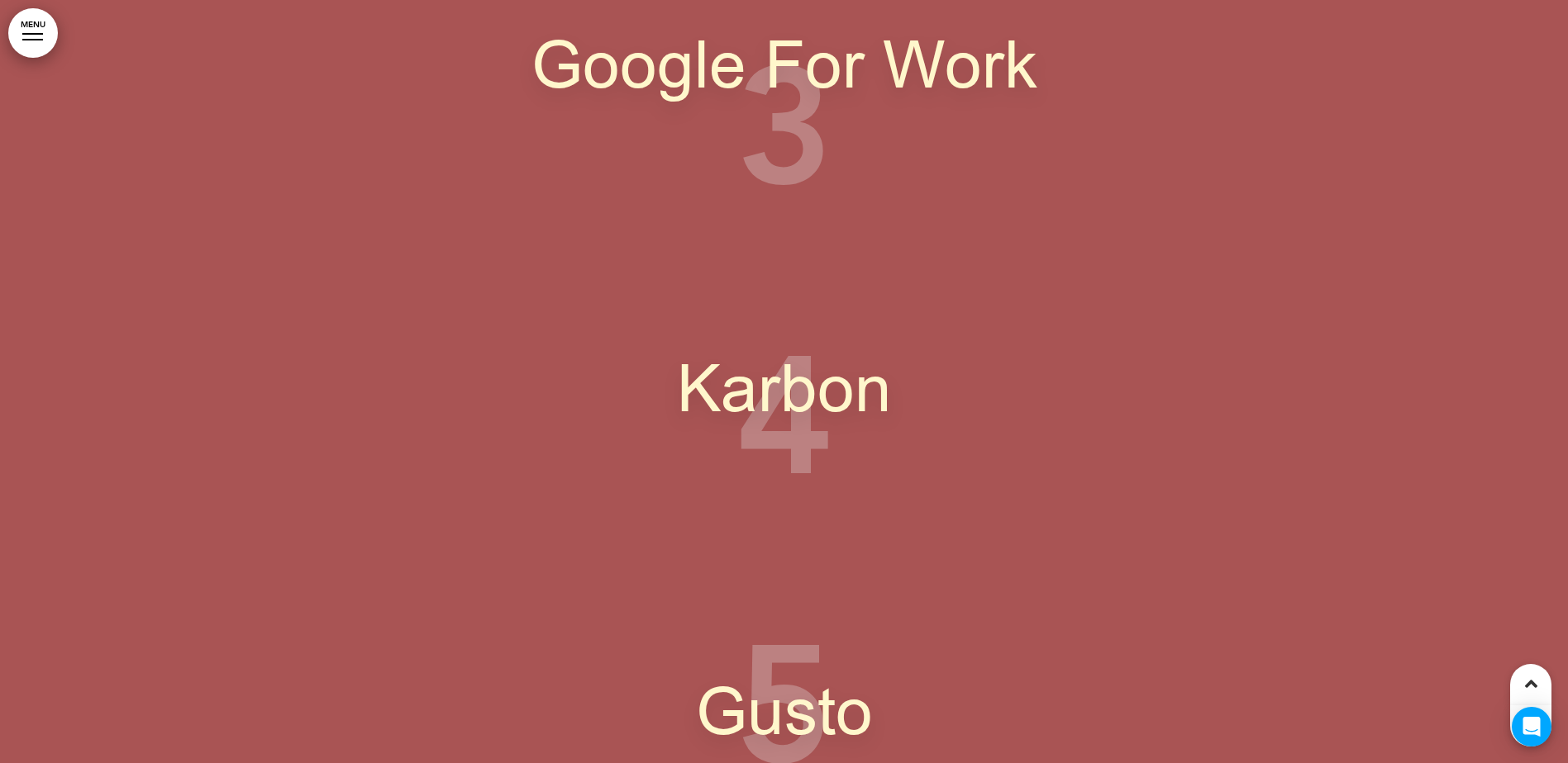
click at [134, 350] on div "Tools We Use 1 Applied Systems Epic 2 Xero 3 Google For Work 4 Karbon 5 Gusto 6…" at bounding box center [784, 240] width 1568 height 2013
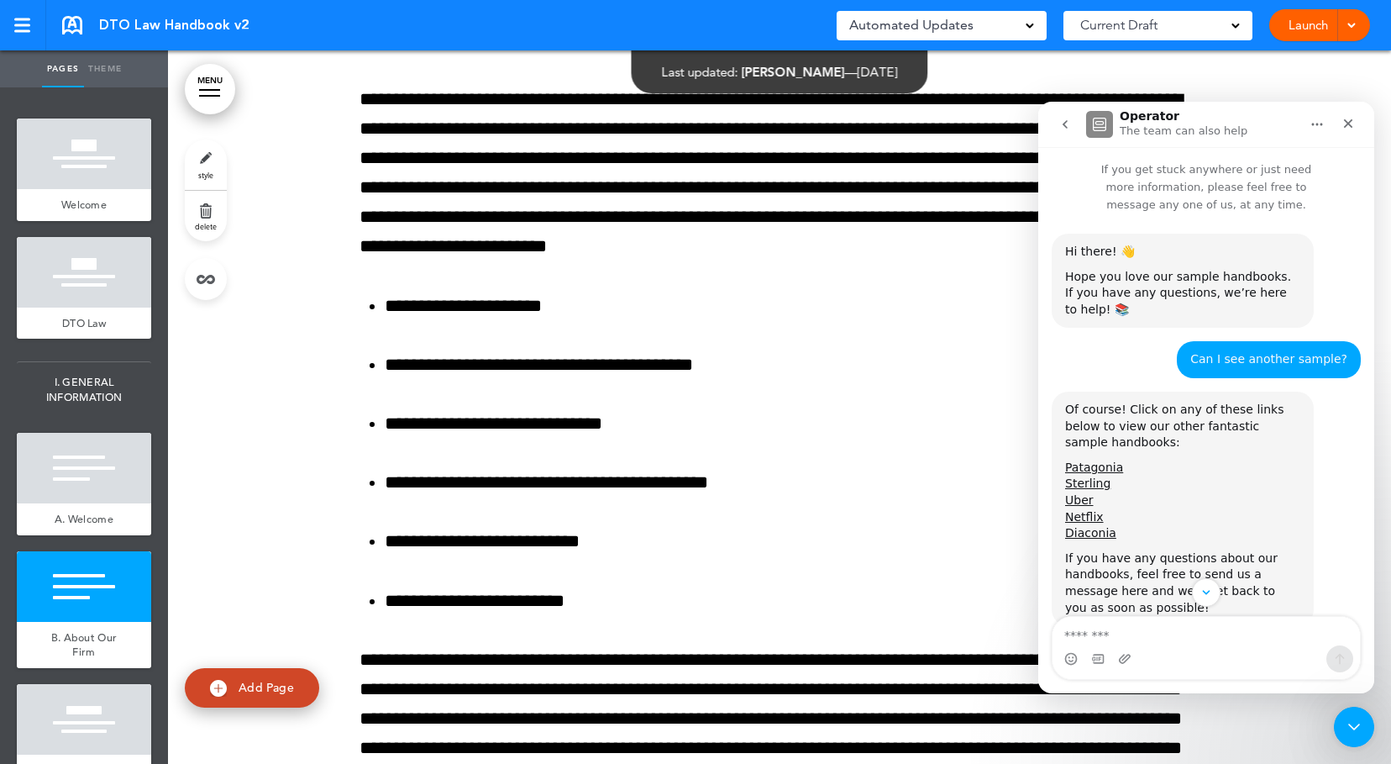
scroll to position [891, 0]
